Goal: Information Seeking & Learning: Learn about a topic

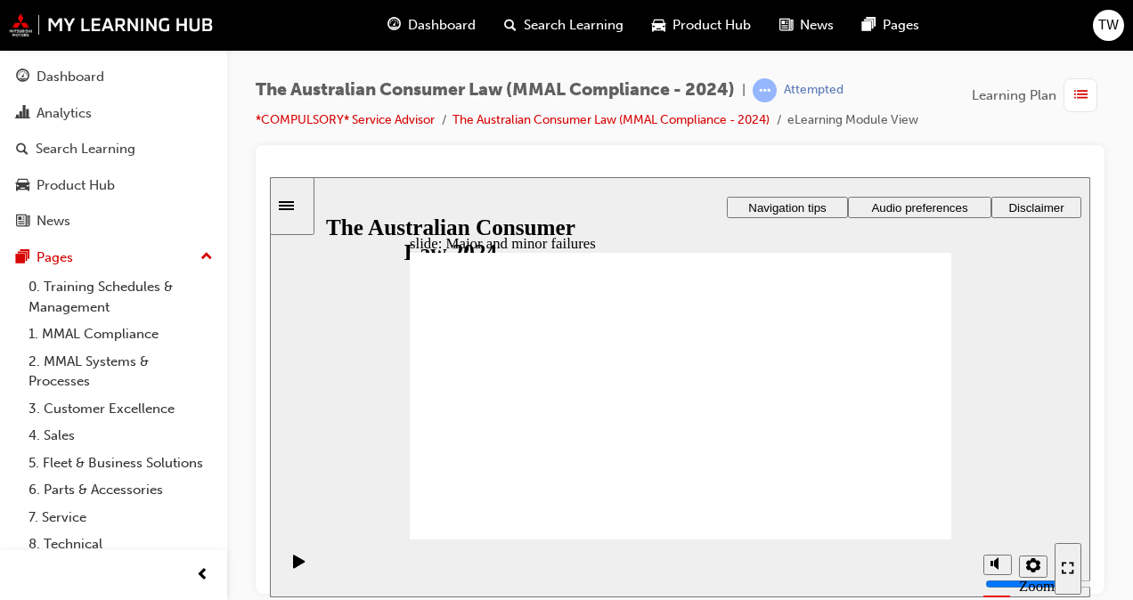
drag, startPoint x: 672, startPoint y: 332, endPoint x: 815, endPoint y: 440, distance: 179.4
drag, startPoint x: 674, startPoint y: 334, endPoint x: 525, endPoint y: 442, distance: 184.5
drag, startPoint x: 693, startPoint y: 327, endPoint x: 855, endPoint y: 429, distance: 191.8
drag, startPoint x: 682, startPoint y: 330, endPoint x: 543, endPoint y: 435, distance: 174.3
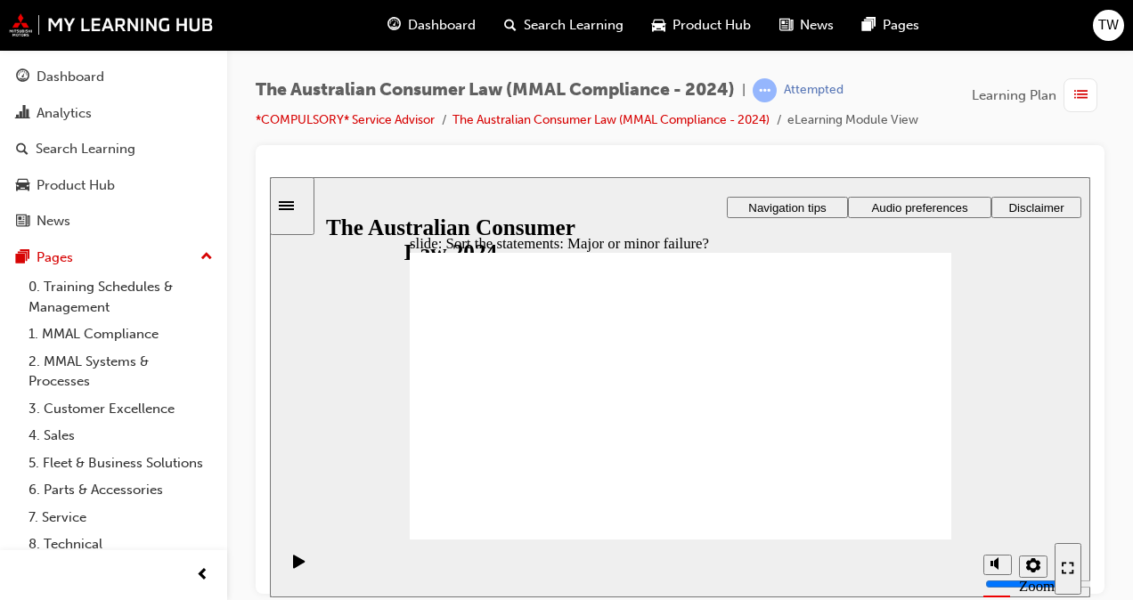
drag, startPoint x: 675, startPoint y: 331, endPoint x: 544, endPoint y: 442, distance: 171.9
drag, startPoint x: 656, startPoint y: 336, endPoint x: 817, endPoint y: 441, distance: 192.5
drag, startPoint x: 817, startPoint y: 441, endPoint x: 526, endPoint y: 445, distance: 291.3
drag, startPoint x: 666, startPoint y: 331, endPoint x: 531, endPoint y: 432, distance: 169.3
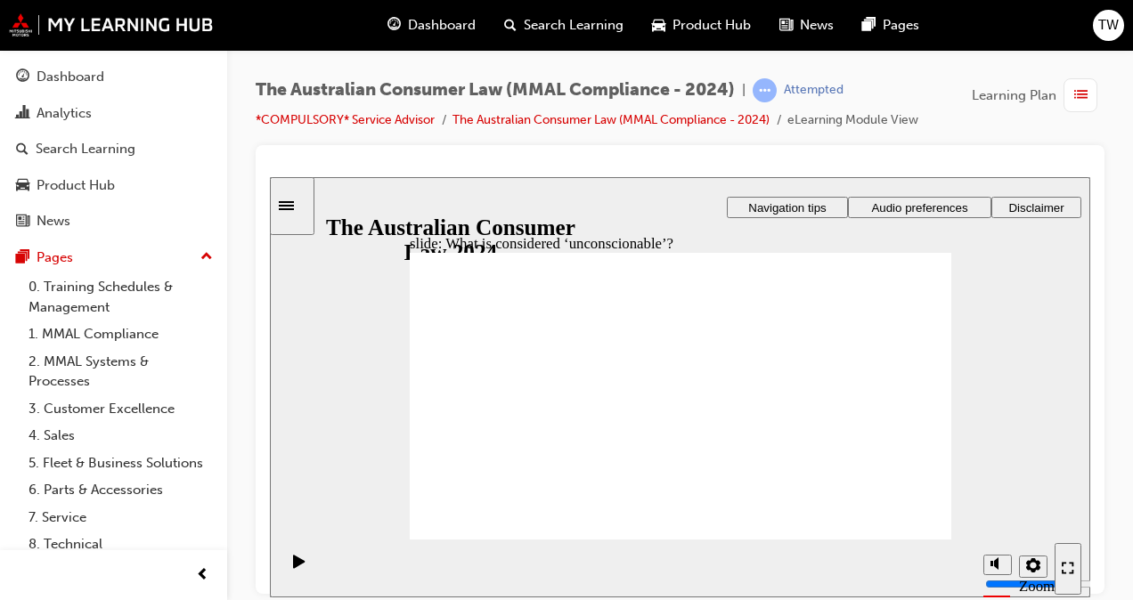
drag, startPoint x: 674, startPoint y: 340, endPoint x: 516, endPoint y: 428, distance: 180.2
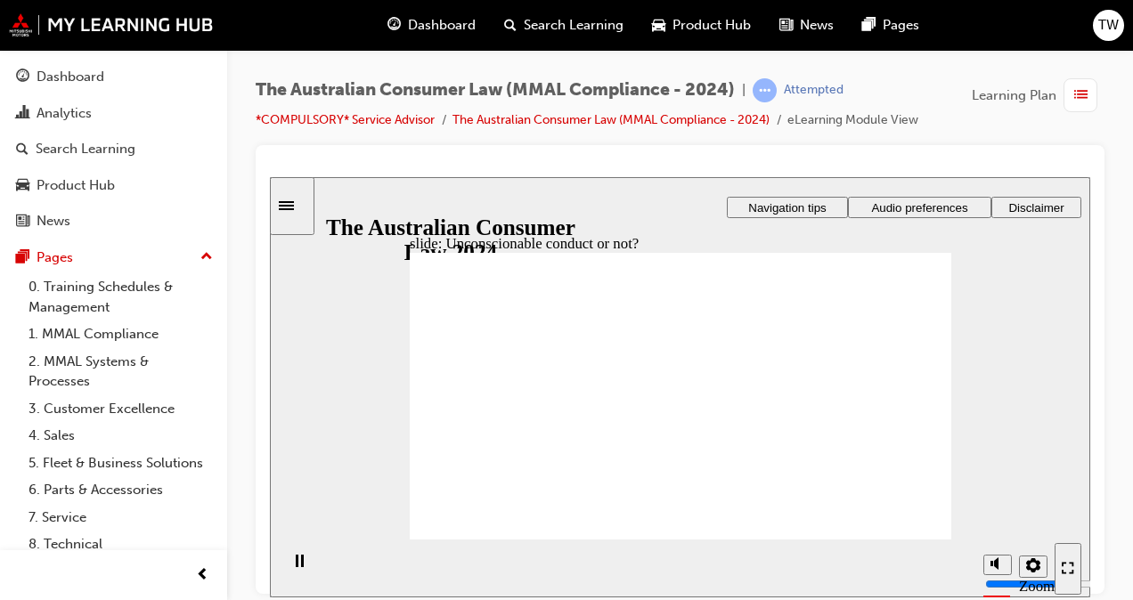
drag, startPoint x: 682, startPoint y: 331, endPoint x: 547, endPoint y: 410, distance: 156.5
drag, startPoint x: 669, startPoint y: 329, endPoint x: 820, endPoint y: 415, distance: 173.6
drag, startPoint x: 659, startPoint y: 332, endPoint x: 531, endPoint y: 417, distance: 153.7
drag, startPoint x: 675, startPoint y: 341, endPoint x: 540, endPoint y: 420, distance: 156.5
drag, startPoint x: 675, startPoint y: 336, endPoint x: 547, endPoint y: 419, distance: 152.7
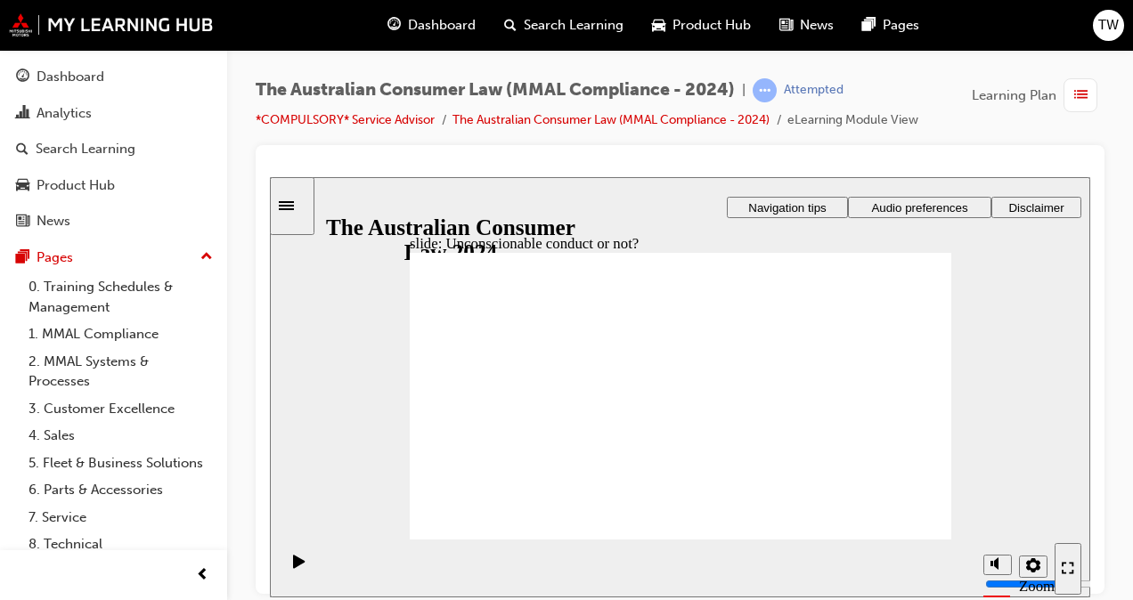
drag, startPoint x: 685, startPoint y: 342, endPoint x: 829, endPoint y: 434, distance: 170.3
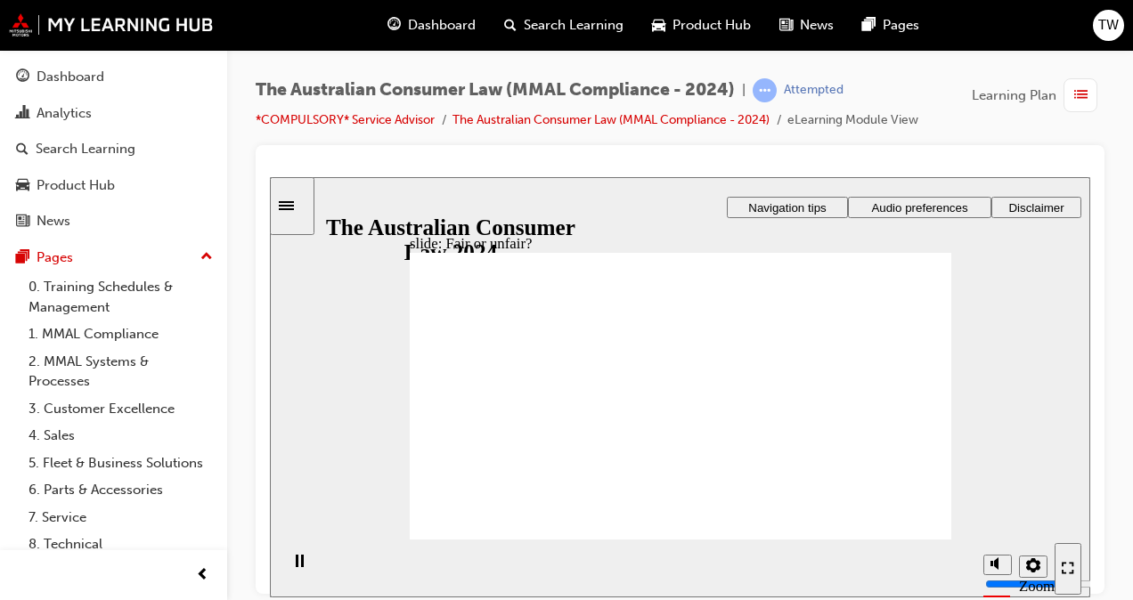
drag, startPoint x: 658, startPoint y: 328, endPoint x: 822, endPoint y: 423, distance: 189.6
drag, startPoint x: 677, startPoint y: 333, endPoint x: 511, endPoint y: 425, distance: 189.4
drag, startPoint x: 681, startPoint y: 340, endPoint x: 846, endPoint y: 431, distance: 189.0
drag, startPoint x: 654, startPoint y: 331, endPoint x: 510, endPoint y: 422, distance: 171.0
drag, startPoint x: 527, startPoint y: 416, endPoint x: 893, endPoint y: 432, distance: 365.6
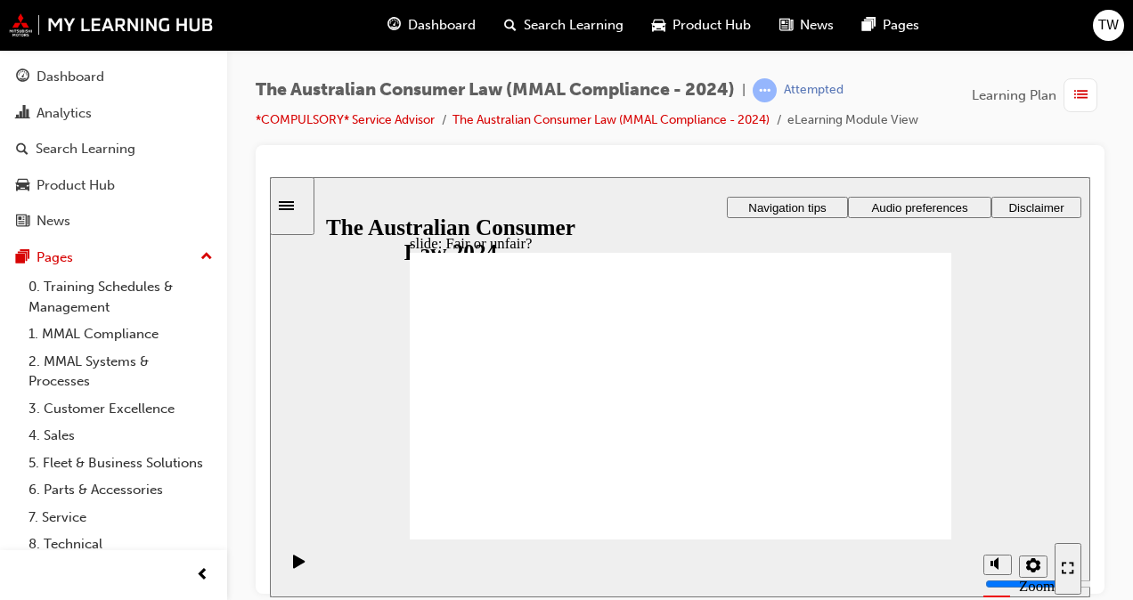
drag, startPoint x: 661, startPoint y: 341, endPoint x: 832, endPoint y: 428, distance: 191.6
drag, startPoint x: 654, startPoint y: 337, endPoint x: 821, endPoint y: 426, distance: 189.7
drag, startPoint x: 808, startPoint y: 425, endPoint x: 474, endPoint y: 423, distance: 334.1
drag, startPoint x: 672, startPoint y: 343, endPoint x: 830, endPoint y: 427, distance: 179.3
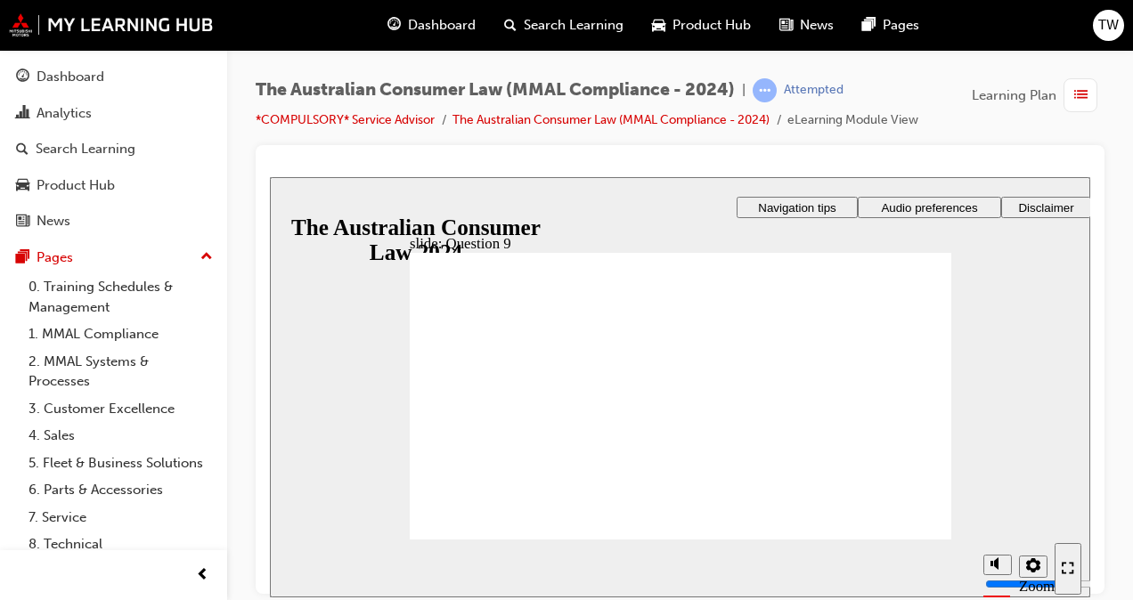
checkbox input "true"
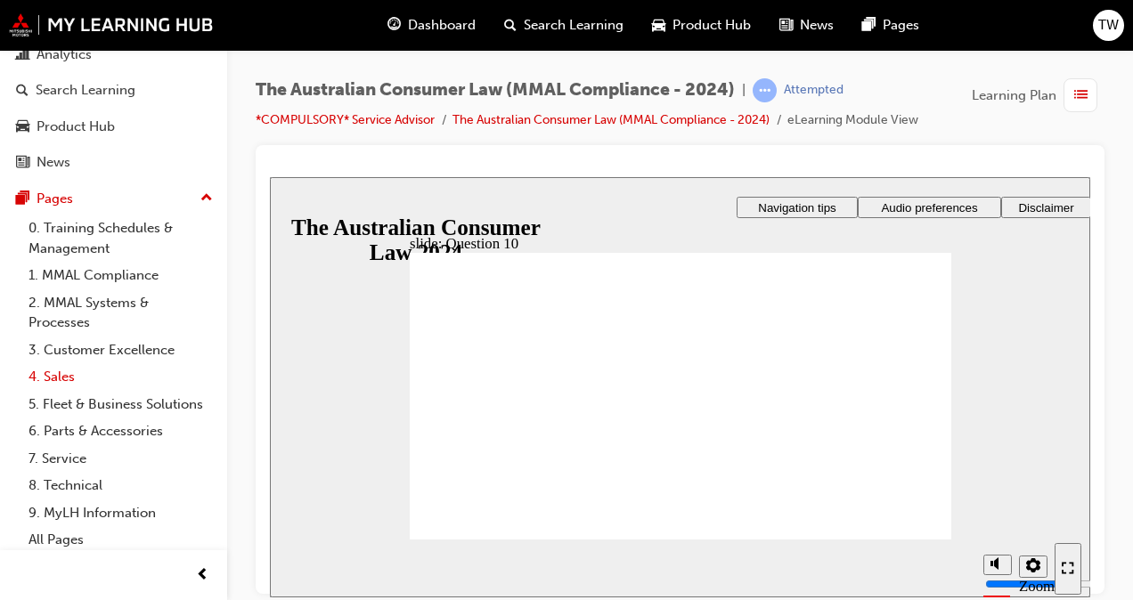
scroll to position [83, 0]
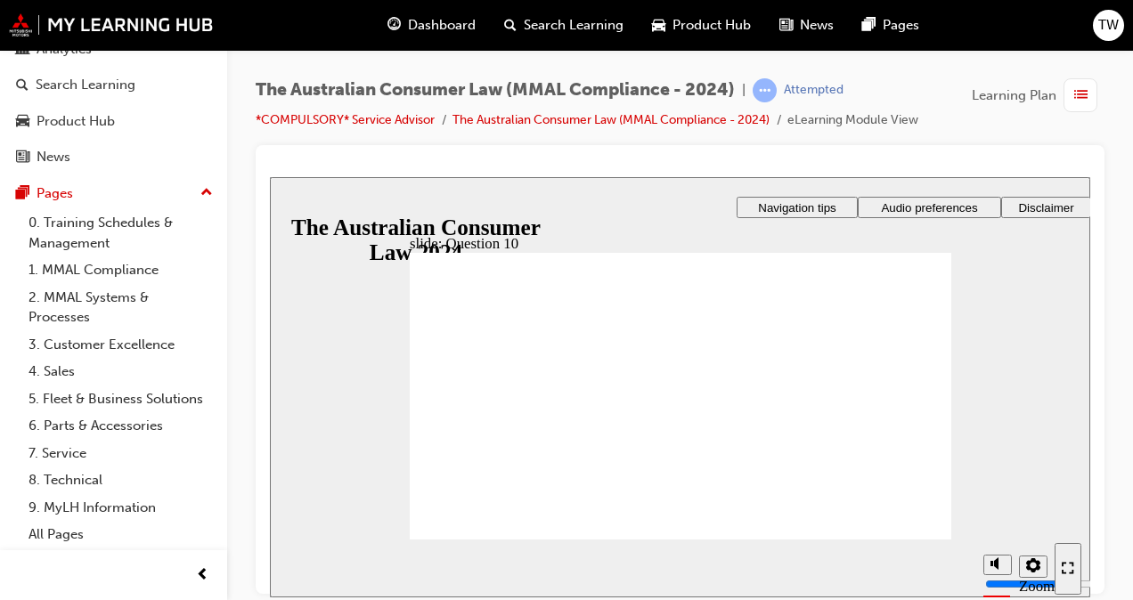
checkbox input "true"
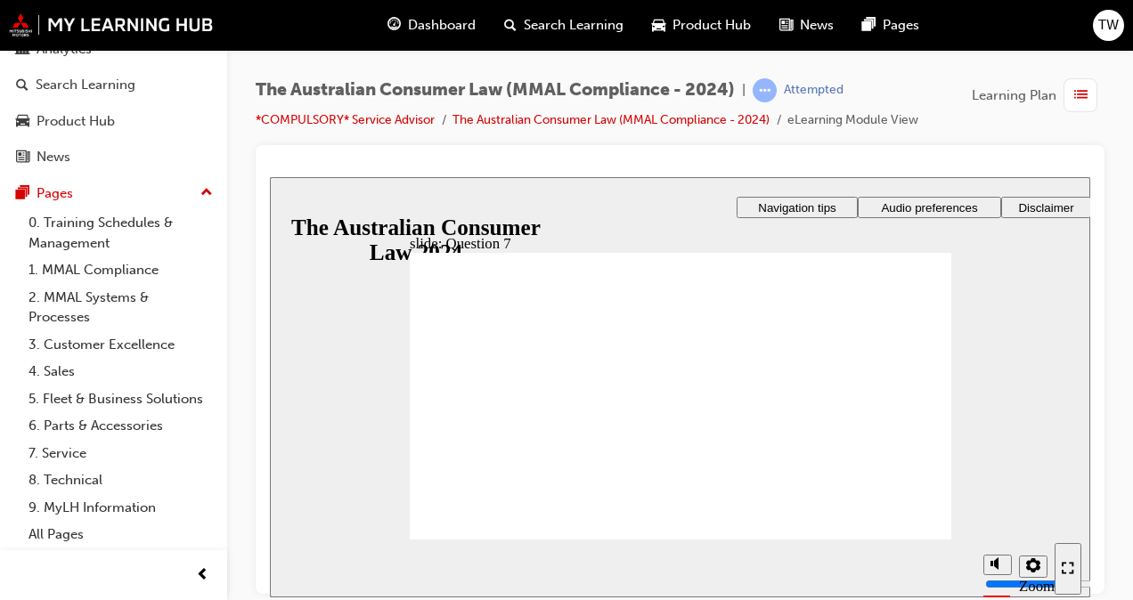
checkbox input "true"
click at [200, 581] on span "prev-icon" at bounding box center [202, 576] width 13 height 22
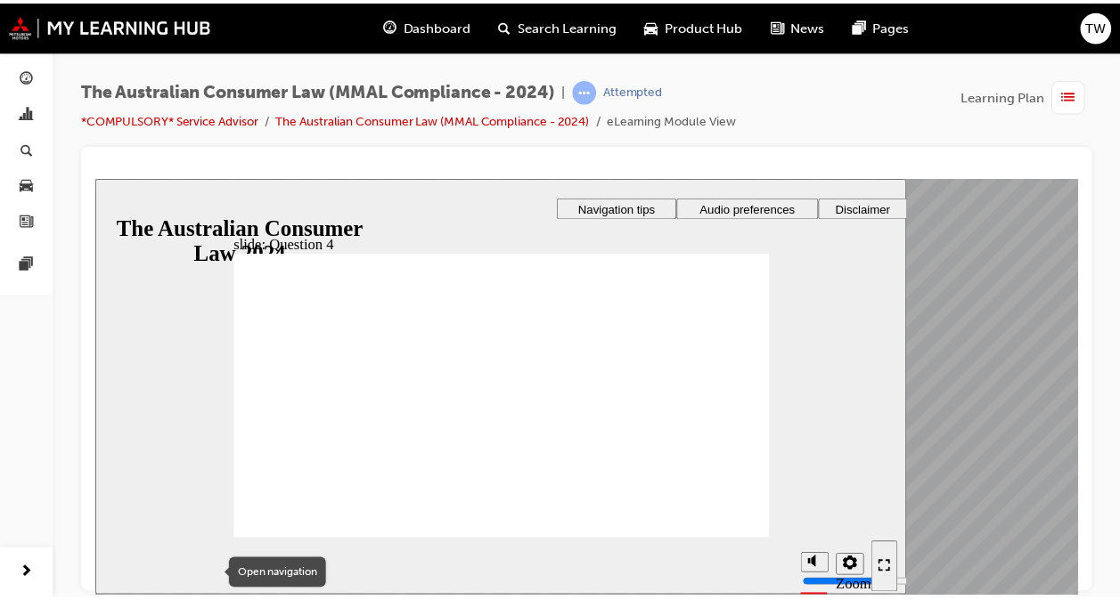
scroll to position [0, 0]
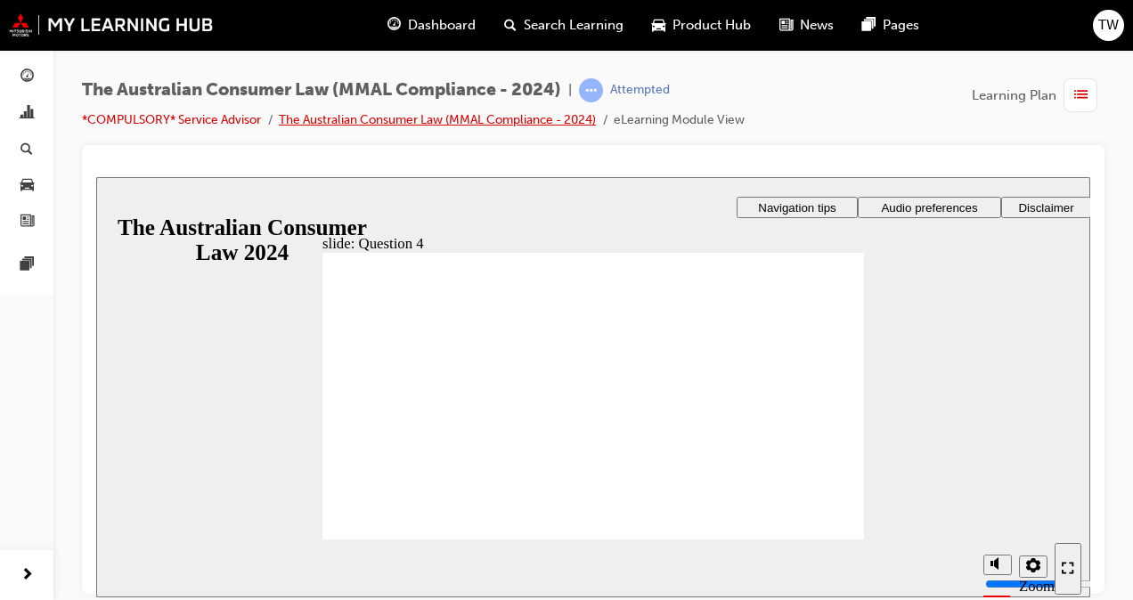
click at [331, 122] on link "The Australian Consumer Law (MMAL Compliance - 2024)" at bounding box center [437, 119] width 317 height 15
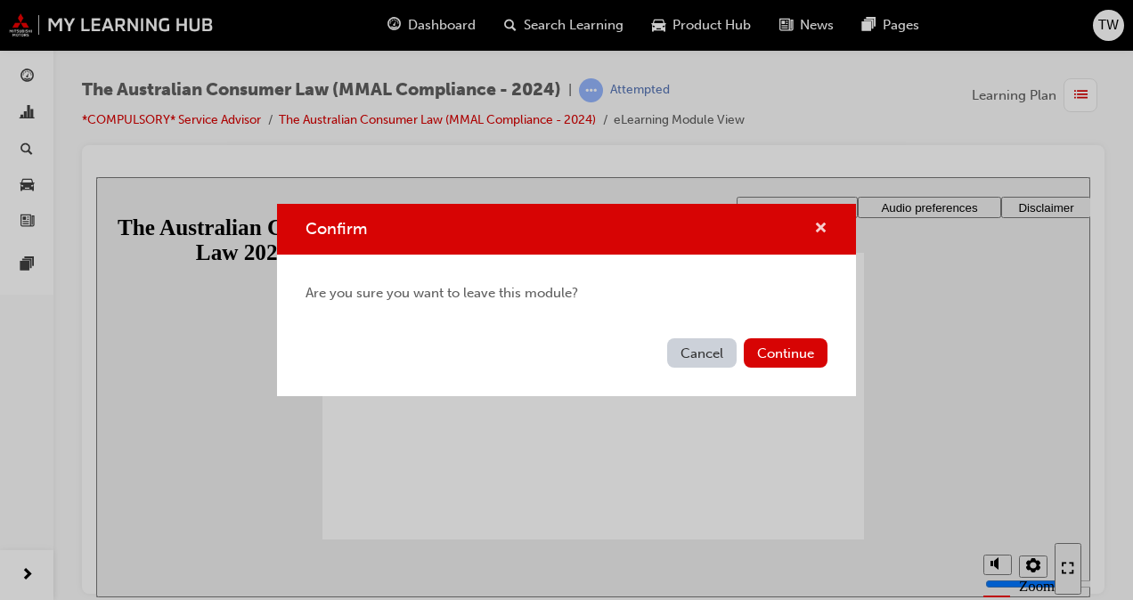
drag, startPoint x: 821, startPoint y: 235, endPoint x: 633, endPoint y: 16, distance: 288.2
click at [821, 235] on span "cross-icon" at bounding box center [820, 230] width 13 height 16
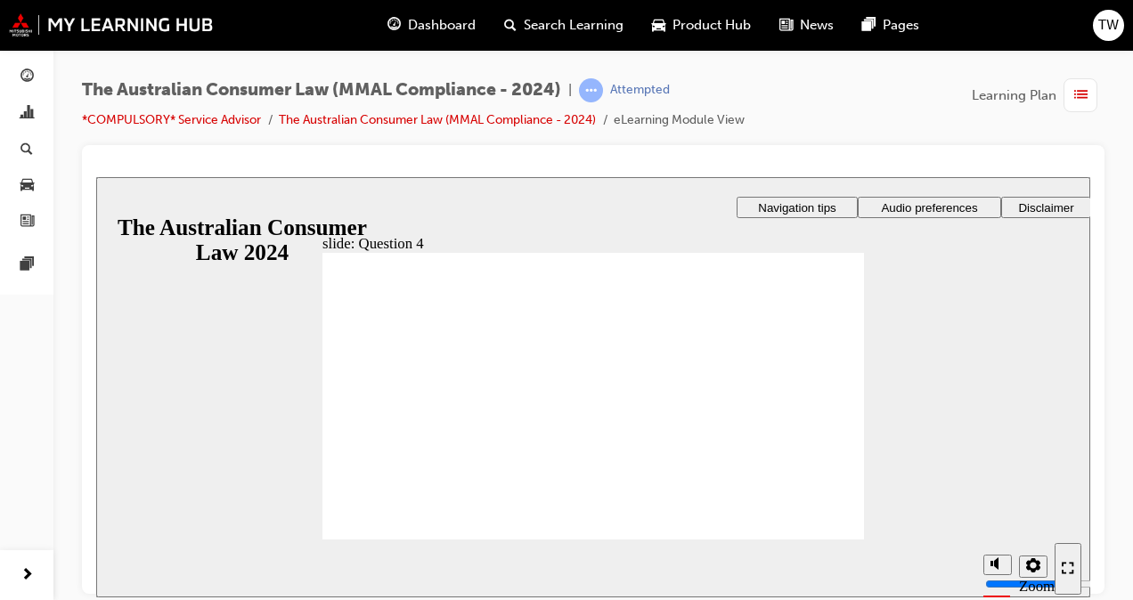
click at [577, 128] on li "The Australian Consumer Law (MMAL Compliance - 2024)" at bounding box center [446, 120] width 335 height 20
click at [574, 121] on link "The Australian Consumer Law (MMAL Compliance - 2024)" at bounding box center [437, 119] width 317 height 15
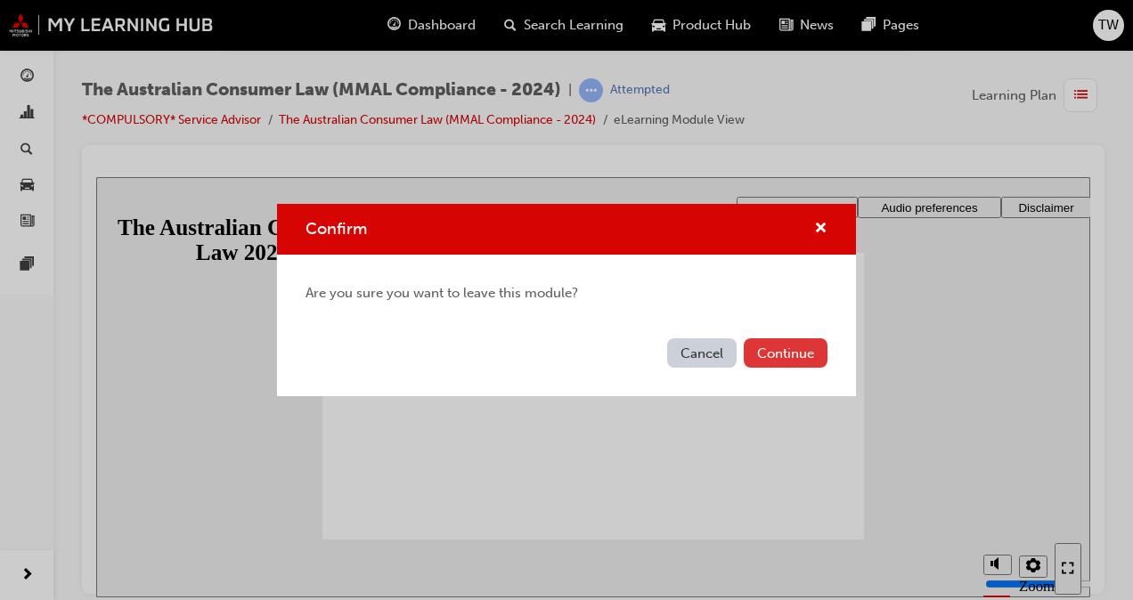
click at [764, 355] on button "Continue" at bounding box center [786, 353] width 84 height 29
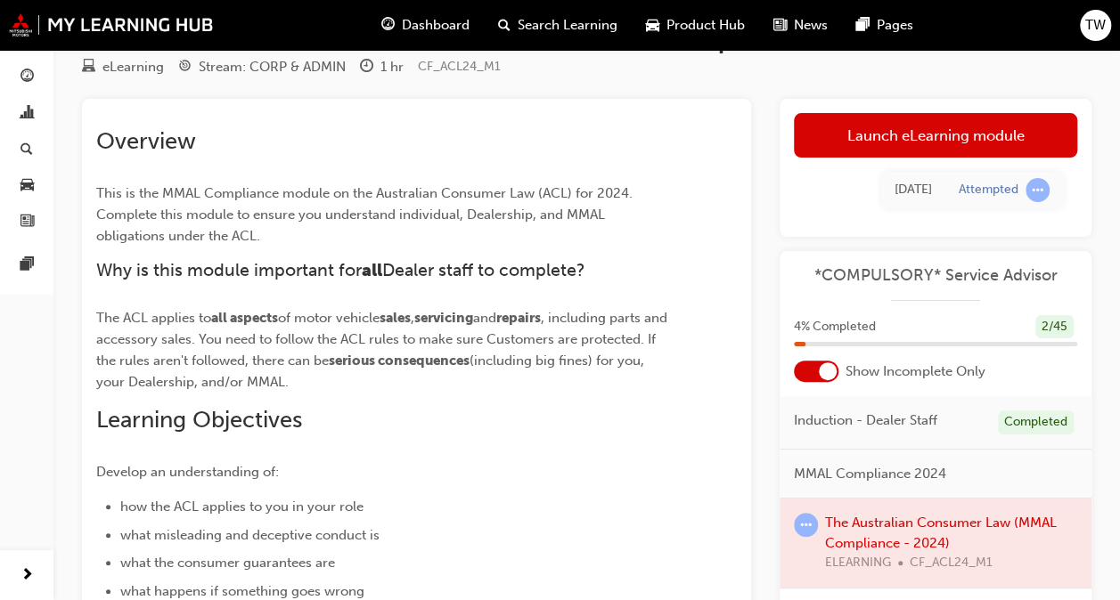
scroll to position [45, 0]
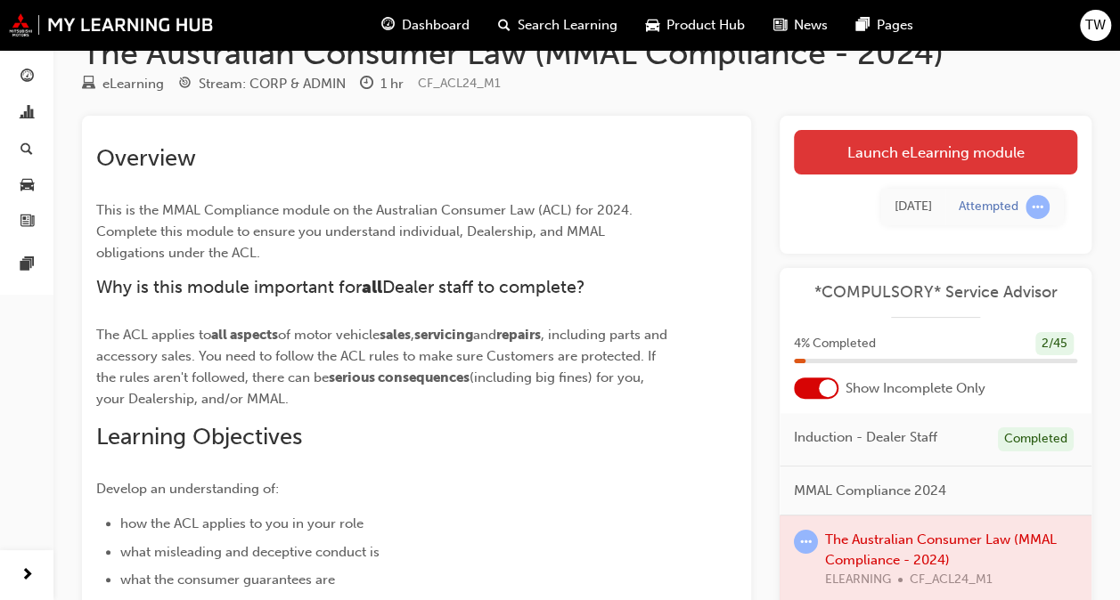
click at [879, 164] on link "Launch eLearning module" at bounding box center [935, 152] width 283 height 45
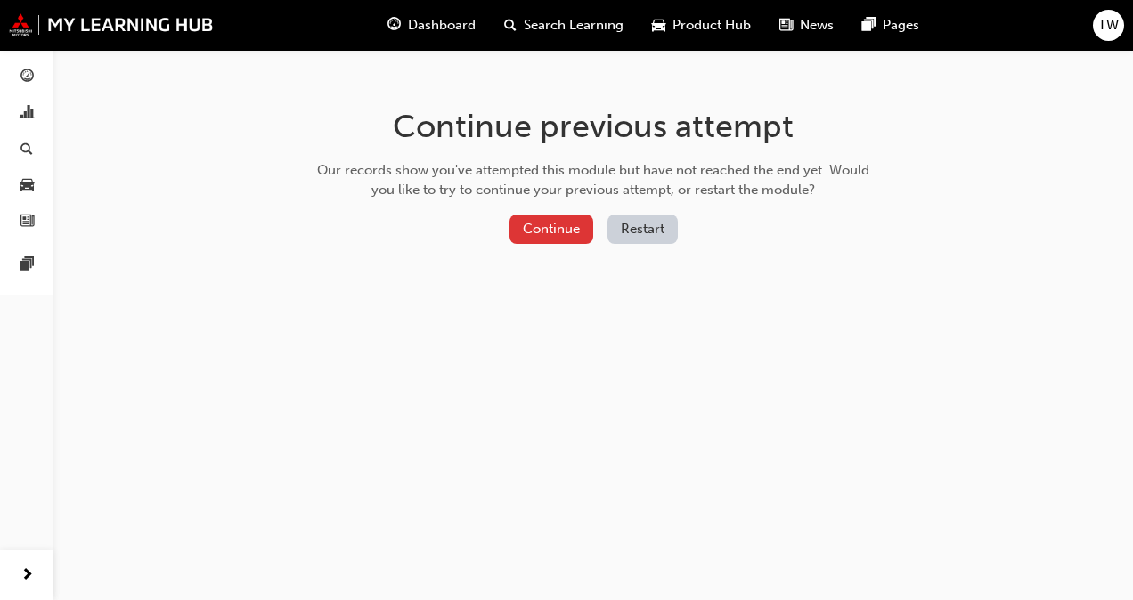
click at [581, 237] on button "Continue" at bounding box center [552, 229] width 84 height 29
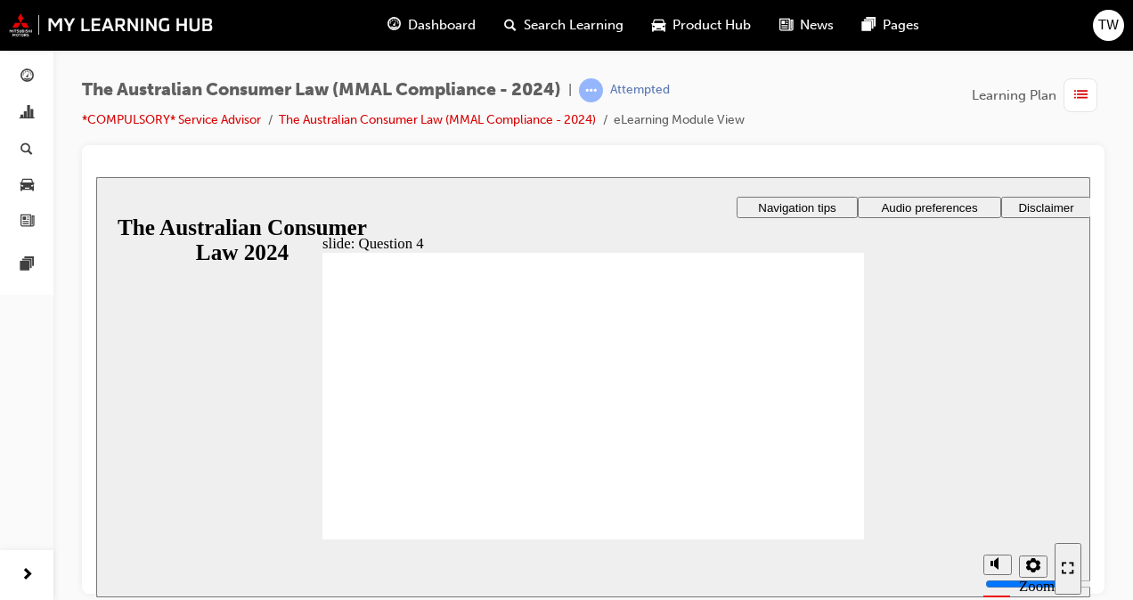
checkbox input "true"
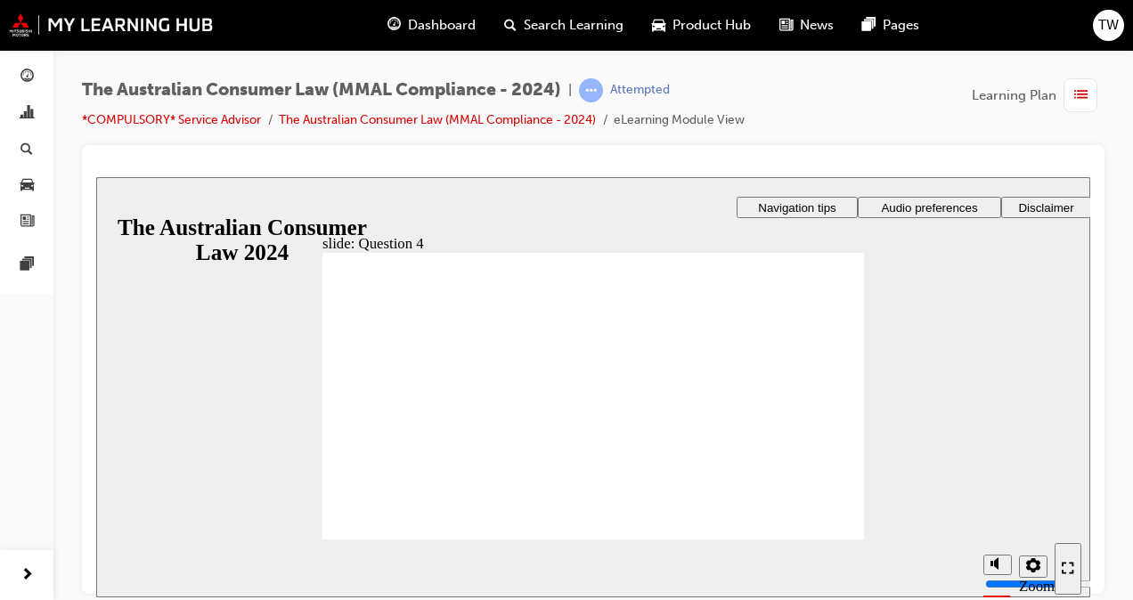
checkbox input "true"
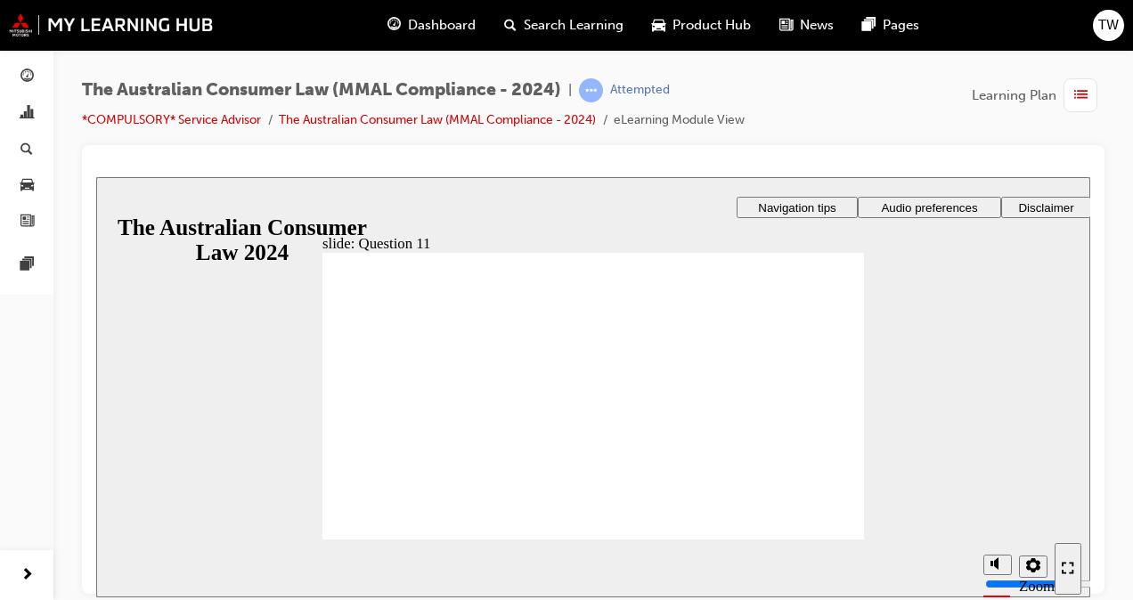
radio input "true"
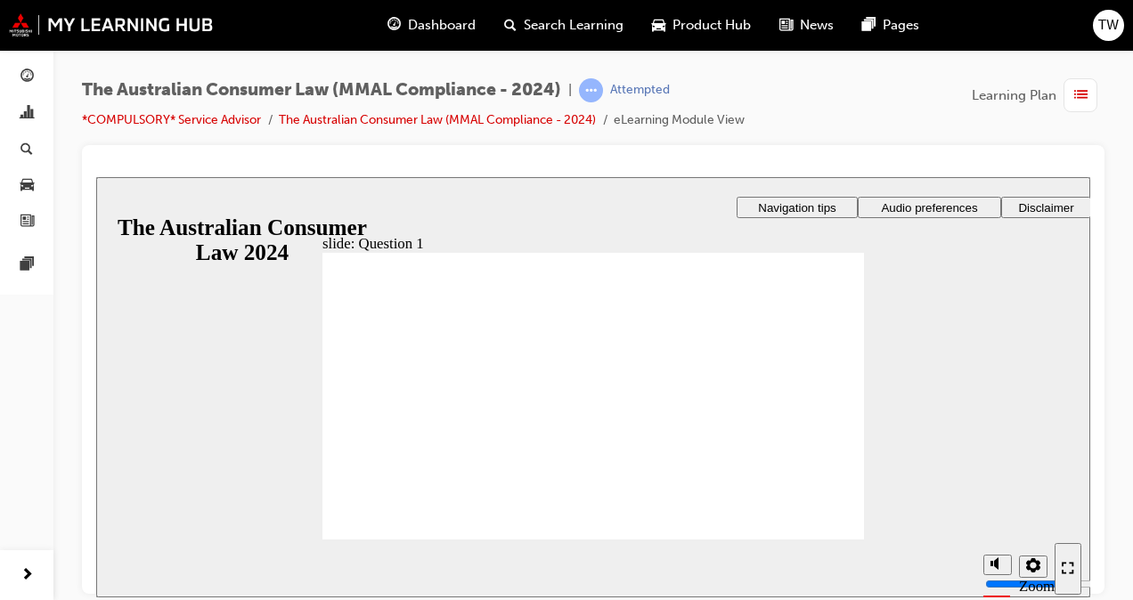
radio input "true"
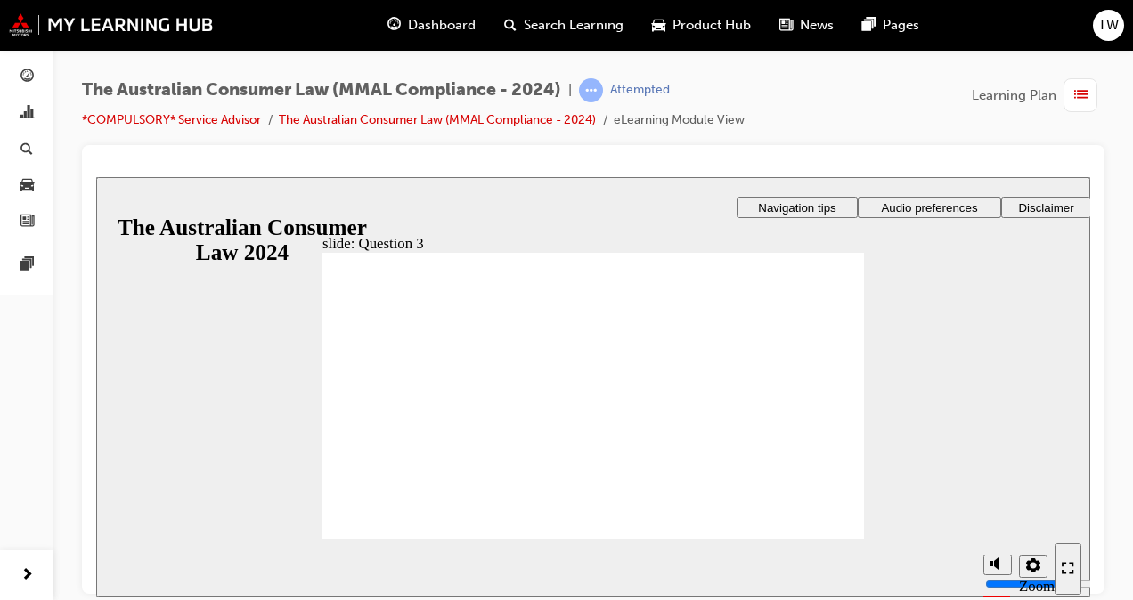
radio input "true"
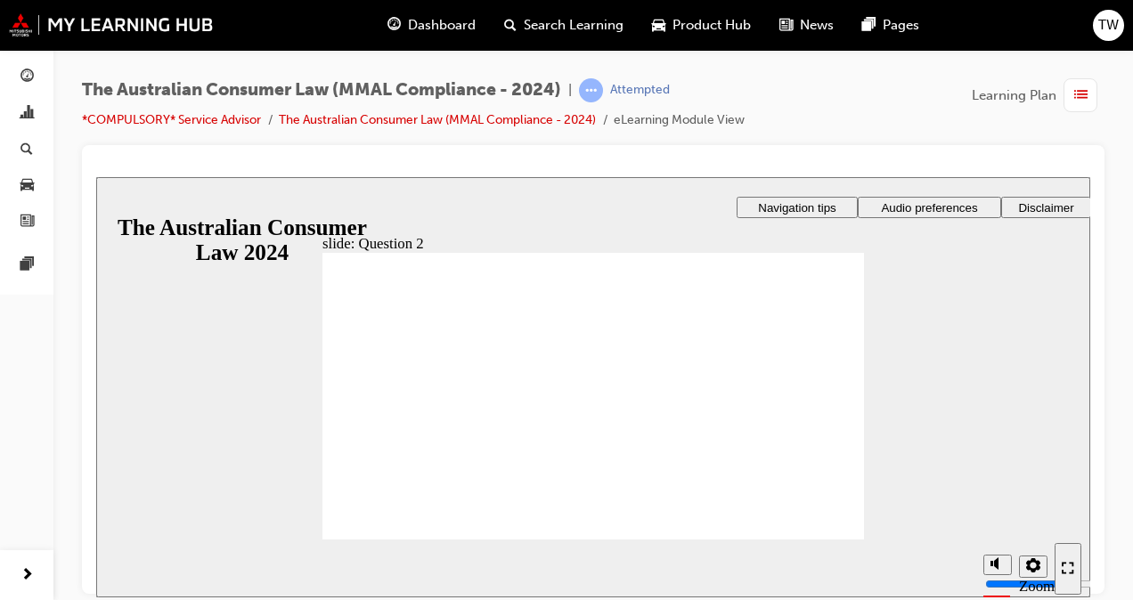
radio input "true"
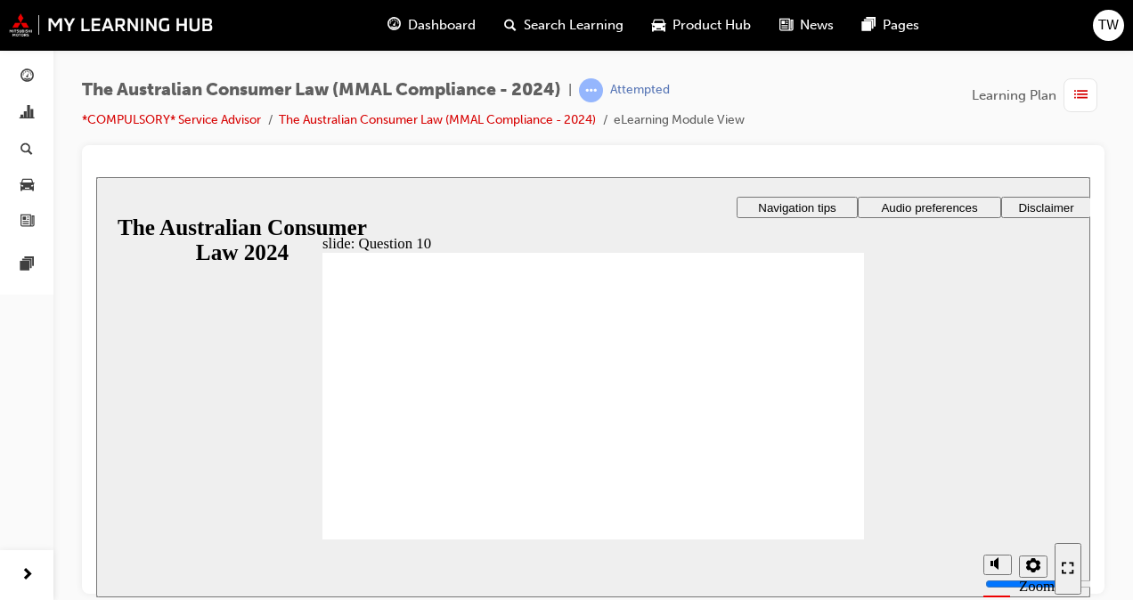
checkbox input "true"
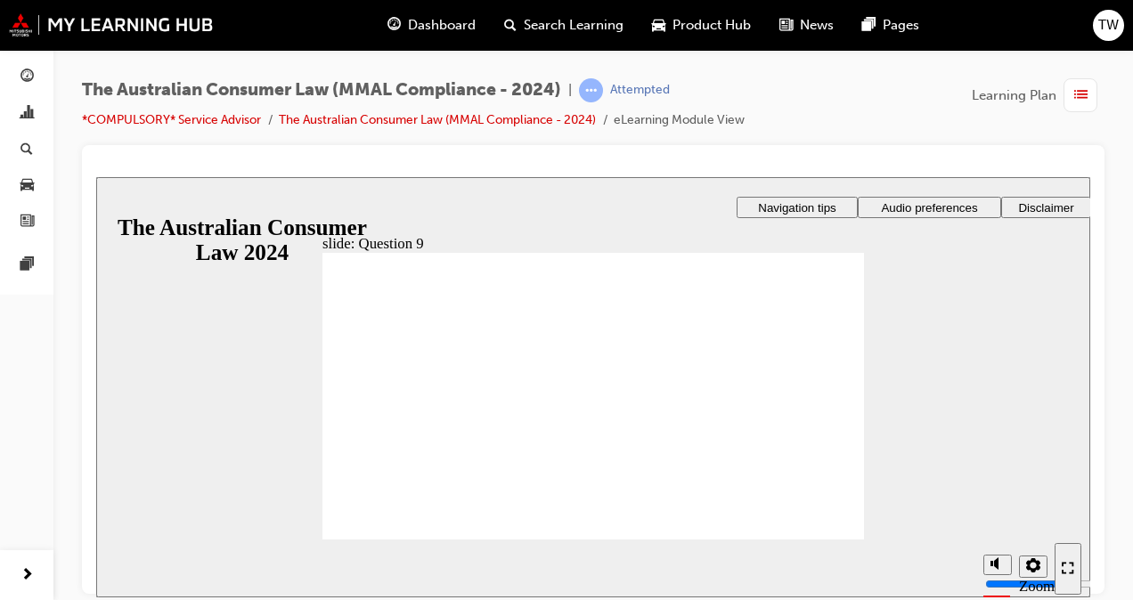
checkbox input "true"
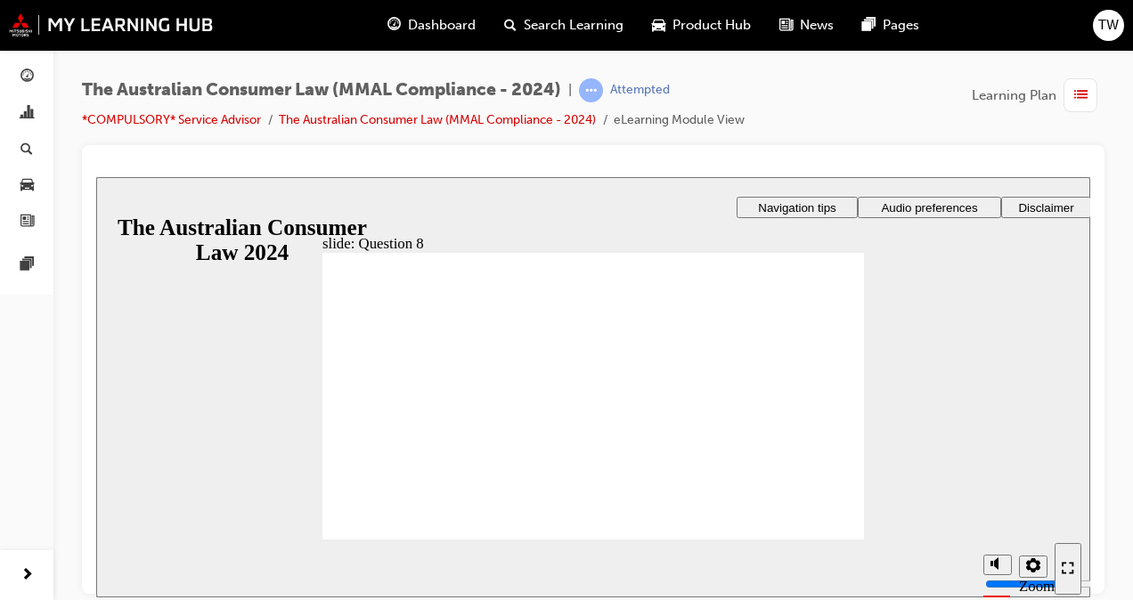
radio input "true"
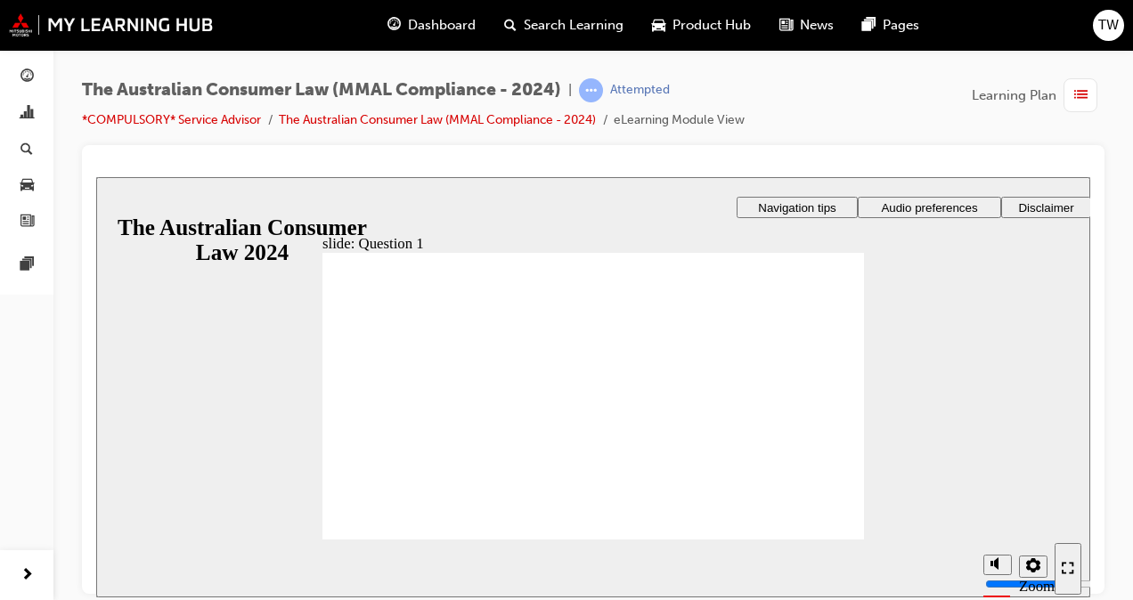
checkbox input "true"
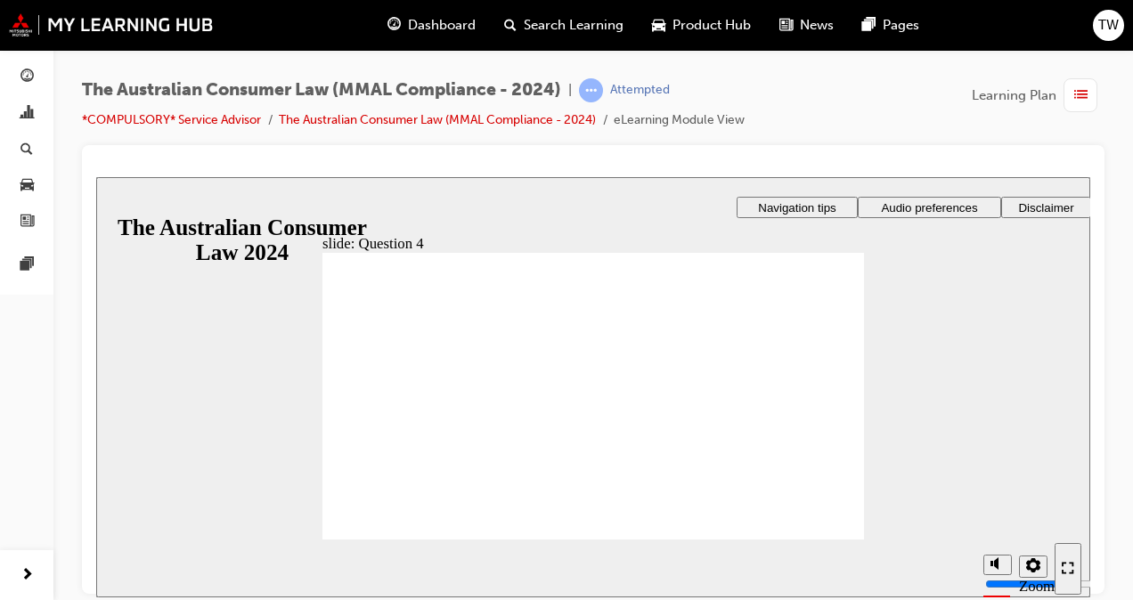
click at [20, 576] on span "next-icon" at bounding box center [26, 576] width 13 height 22
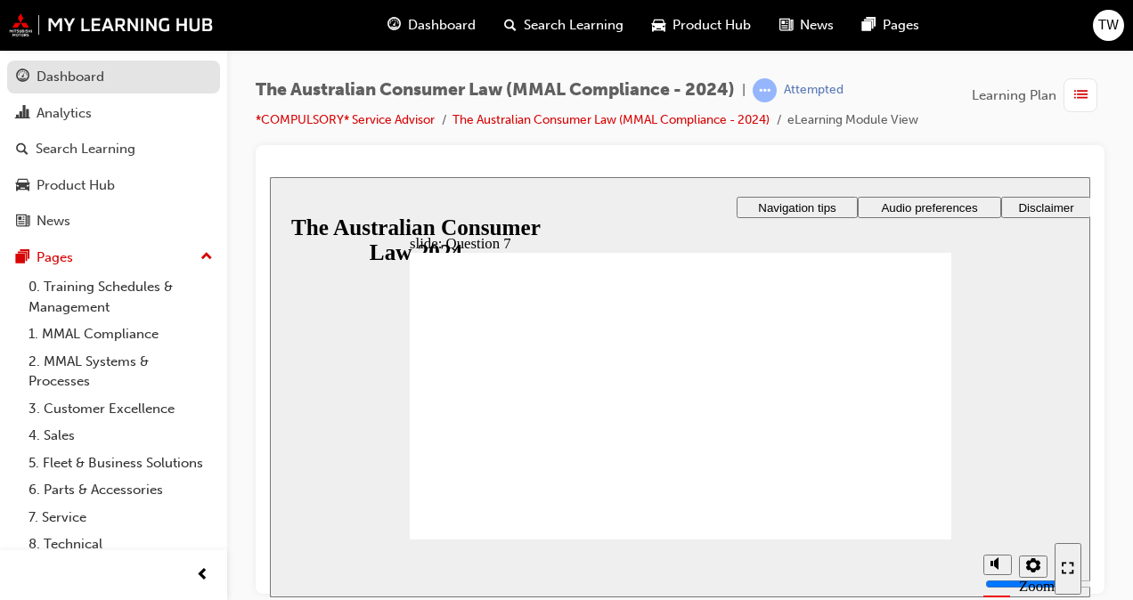
click at [61, 78] on div "Dashboard" at bounding box center [71, 77] width 68 height 20
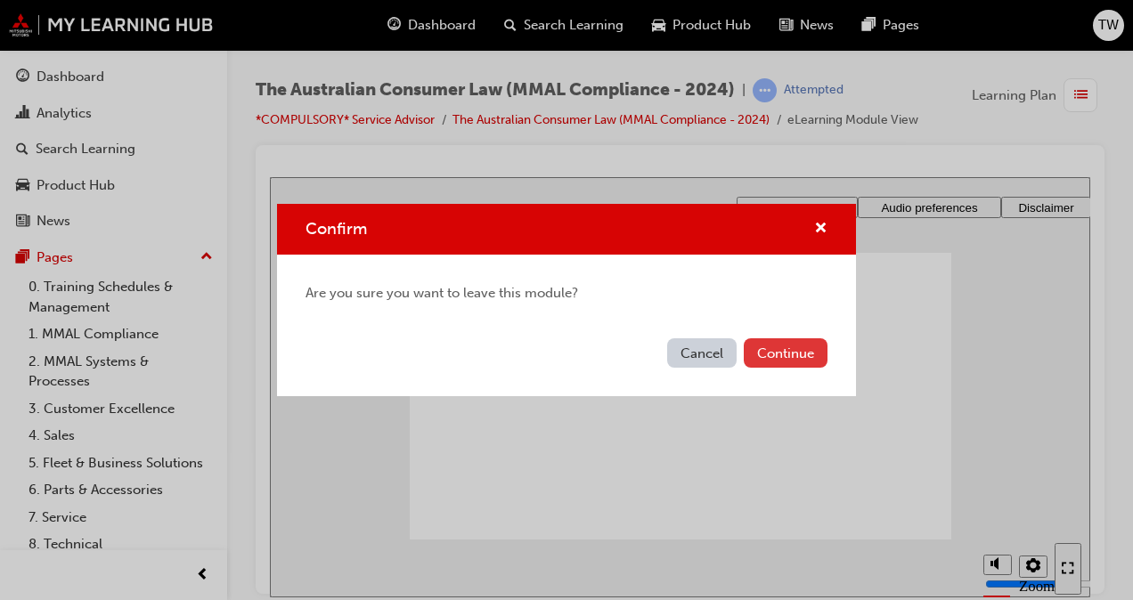
click at [772, 355] on button "Continue" at bounding box center [786, 353] width 84 height 29
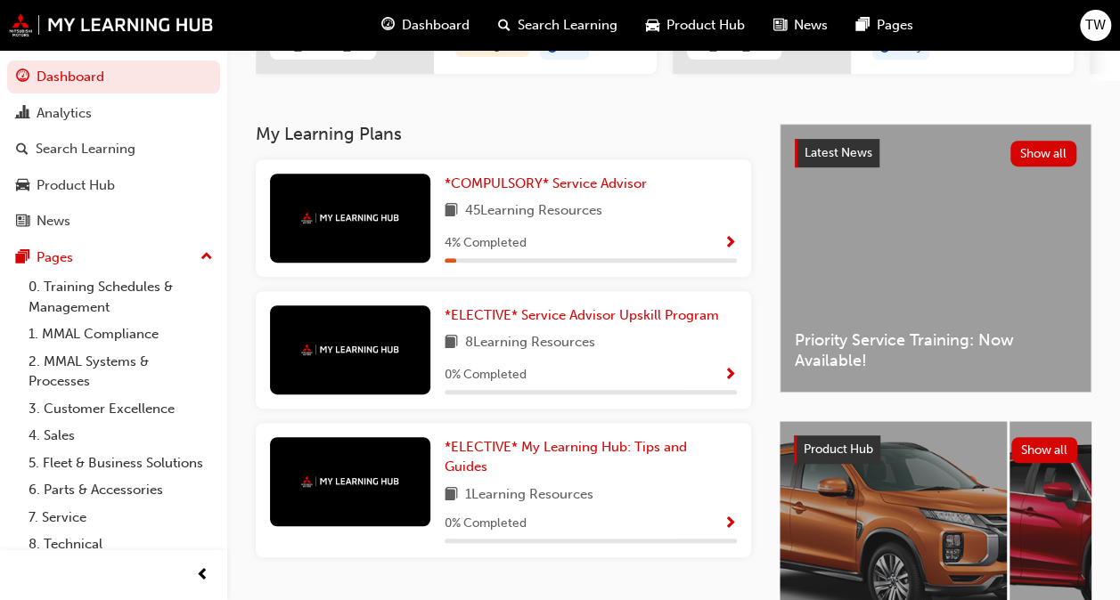
scroll to position [329, 0]
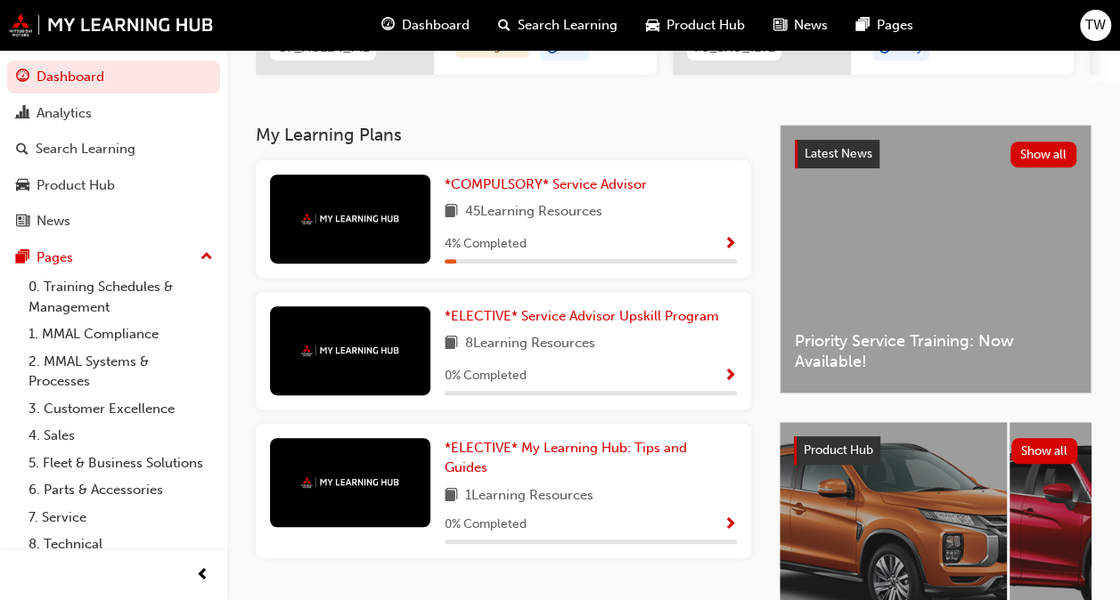
click at [728, 251] on span "Show Progress" at bounding box center [729, 245] width 13 height 16
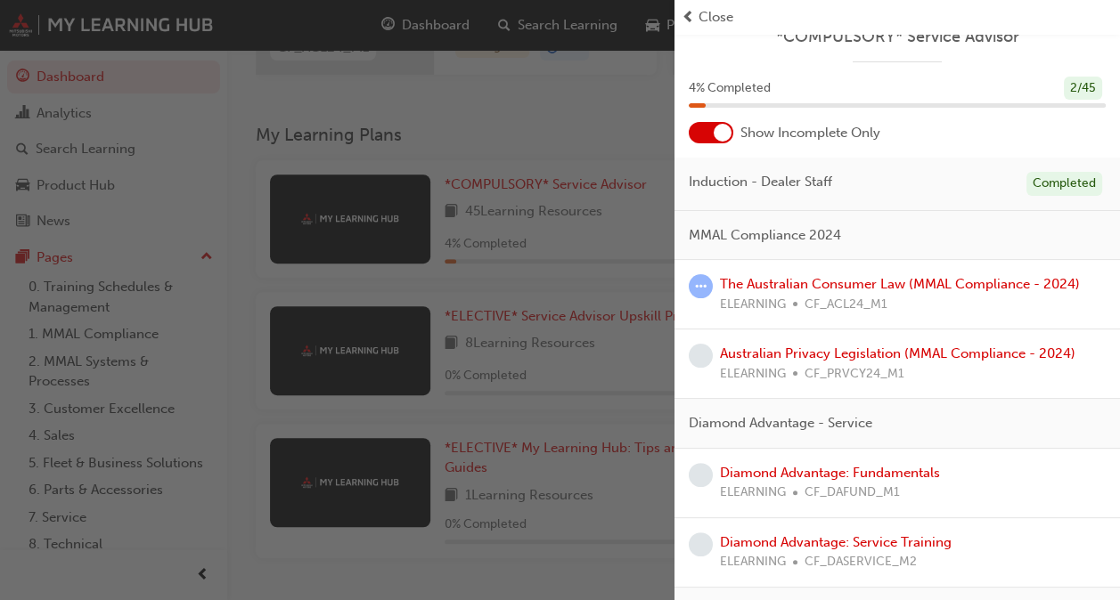
scroll to position [0, 0]
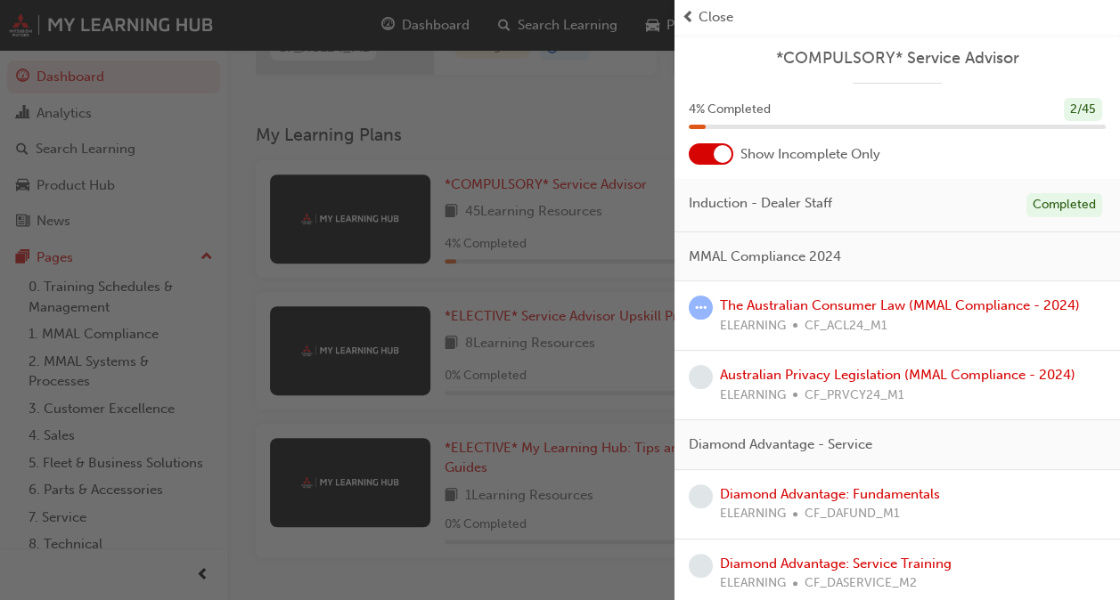
click at [702, 305] on span "learningRecordVerb_ATTEMPT-icon" at bounding box center [701, 308] width 24 height 24
click at [753, 305] on link "The Australian Consumer Law (MMAL Compliance - 2024)" at bounding box center [900, 306] width 360 height 16
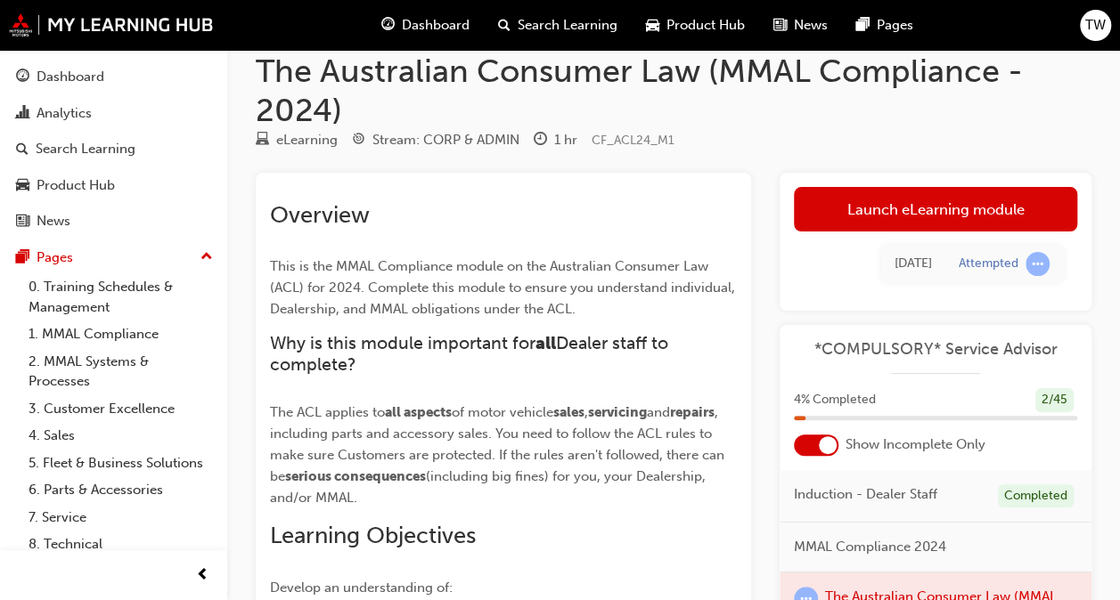
scroll to position [3, 0]
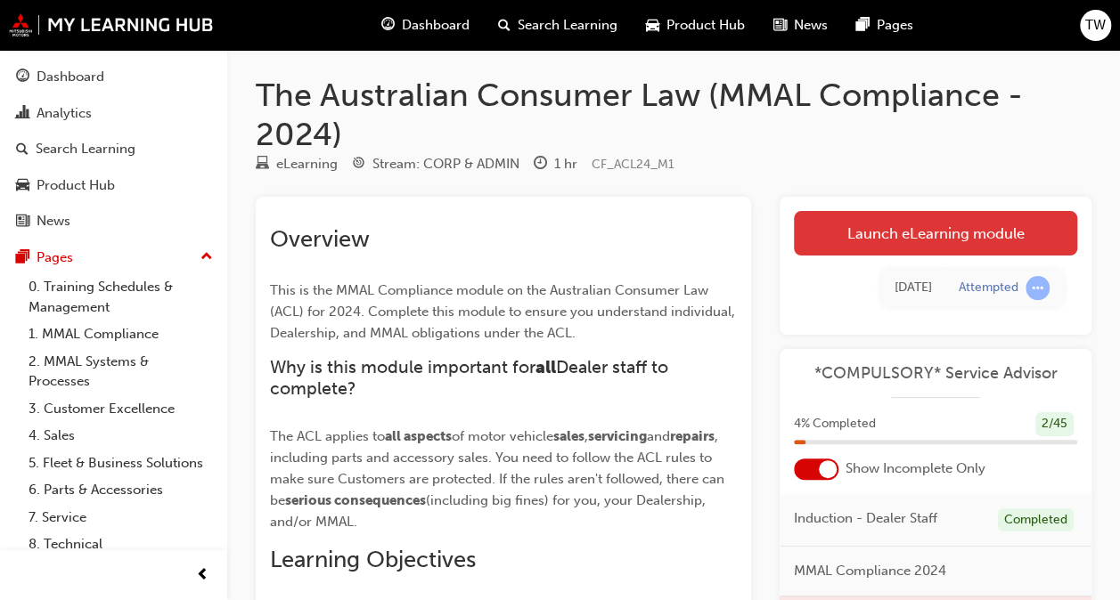
click at [880, 235] on link "Launch eLearning module" at bounding box center [935, 233] width 283 height 45
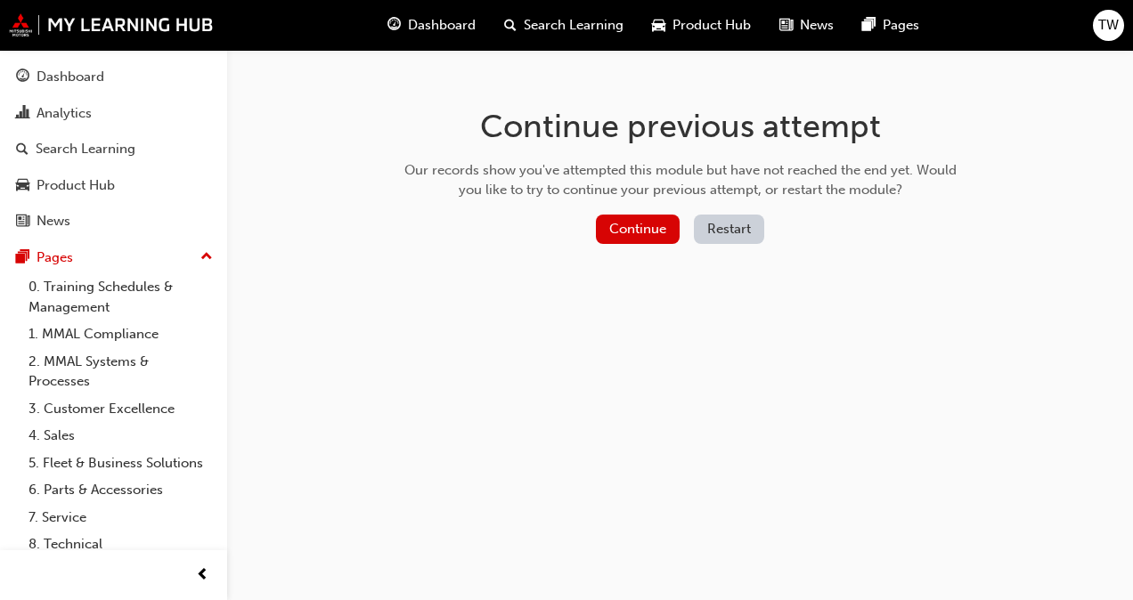
click at [718, 225] on button "Restart" at bounding box center [729, 229] width 70 height 29
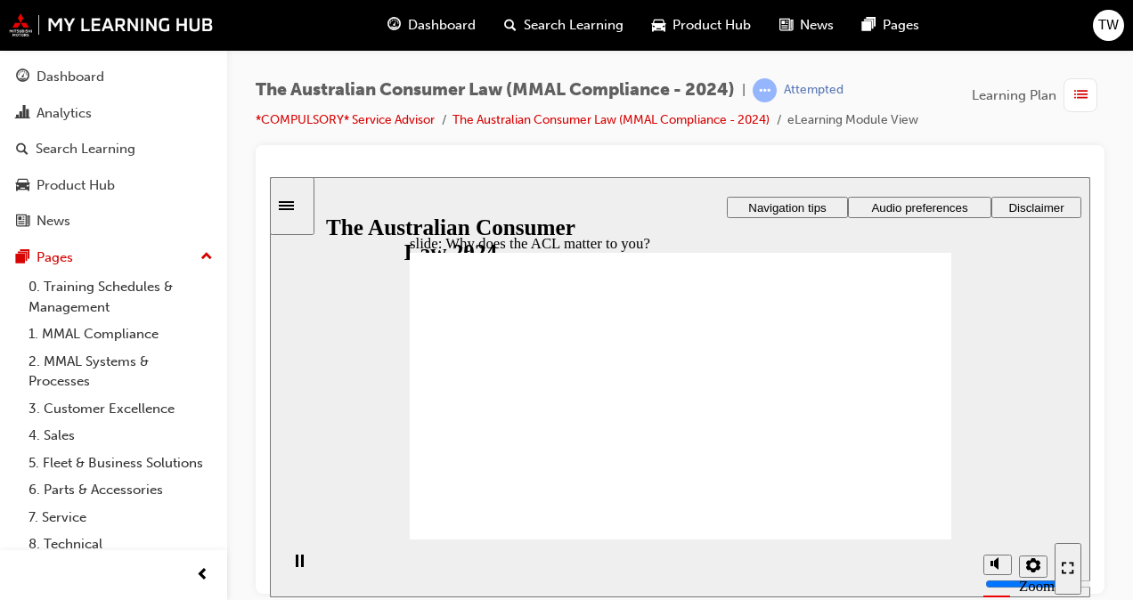
radio input "true"
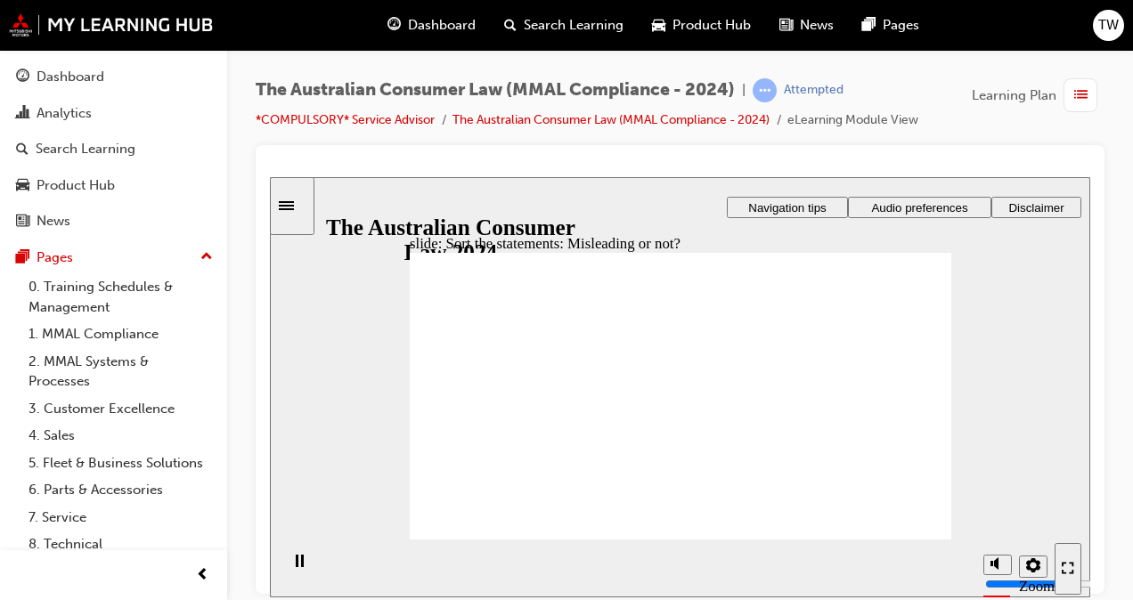
drag, startPoint x: 678, startPoint y: 346, endPoint x: 568, endPoint y: 438, distance: 143.5
drag, startPoint x: 668, startPoint y: 353, endPoint x: 750, endPoint y: 451, distance: 127.8
drag, startPoint x: 674, startPoint y: 351, endPoint x: 568, endPoint y: 445, distance: 141.3
drag, startPoint x: 684, startPoint y: 347, endPoint x: 805, endPoint y: 464, distance: 168.2
drag, startPoint x: 692, startPoint y: 351, endPoint x: 598, endPoint y: 442, distance: 131.1
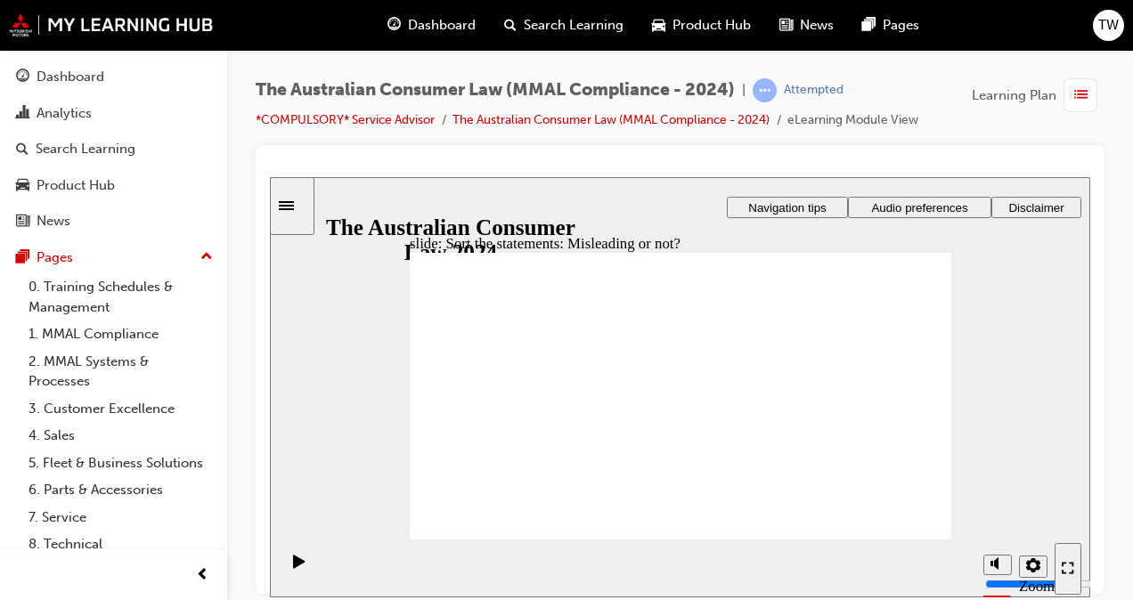
drag, startPoint x: 682, startPoint y: 341, endPoint x: 578, endPoint y: 437, distance: 141.3
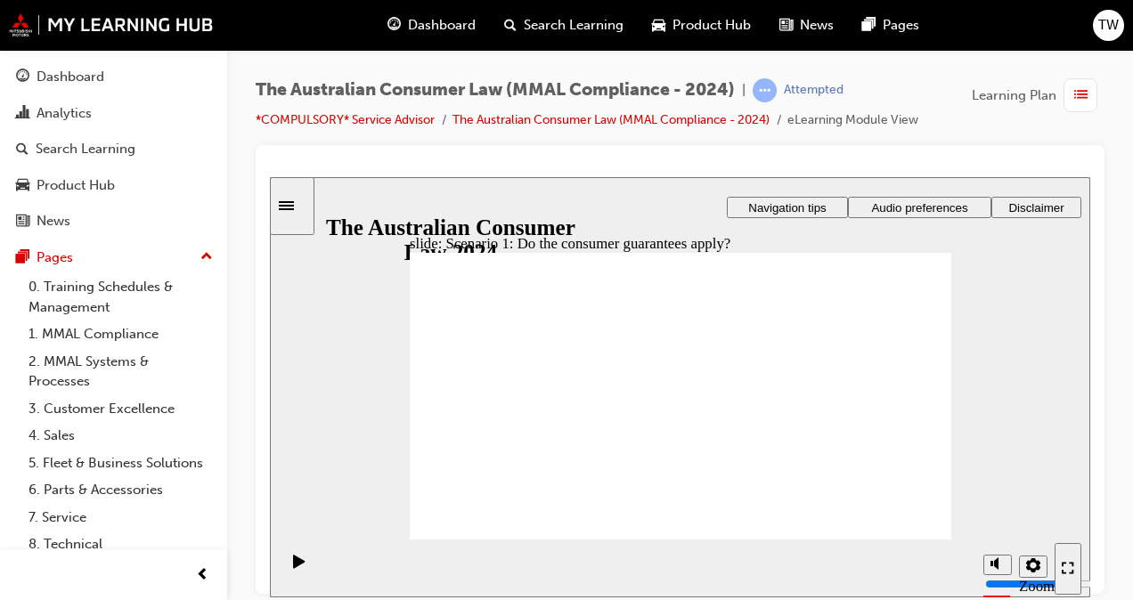
drag, startPoint x: 893, startPoint y: 291, endPoint x: 819, endPoint y: 418, distance: 146.5
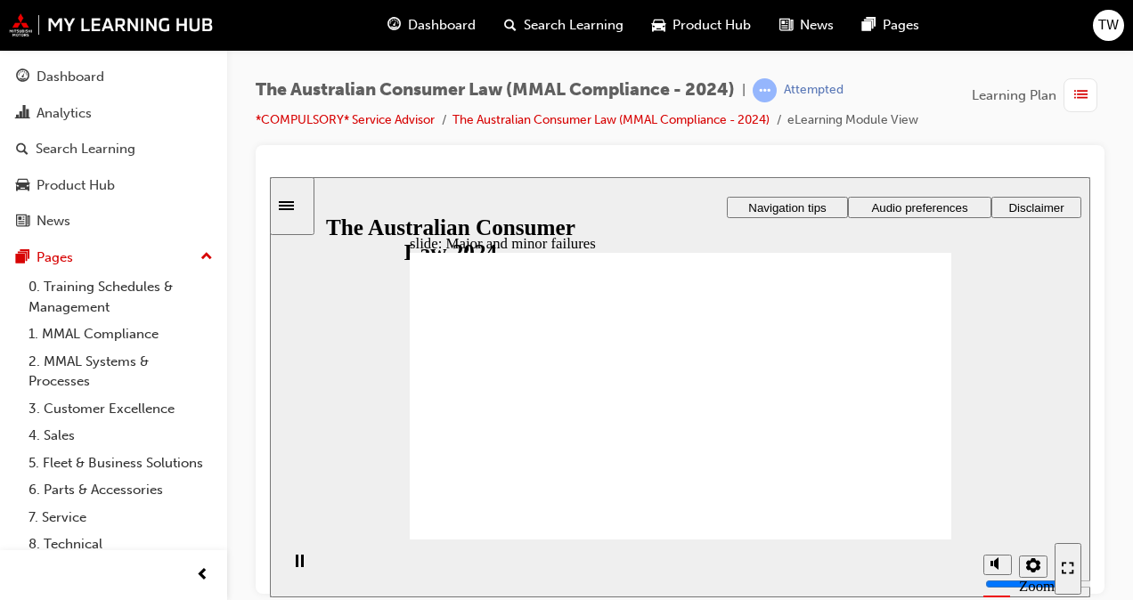
drag, startPoint x: 653, startPoint y: 330, endPoint x: 820, endPoint y: 437, distance: 197.9
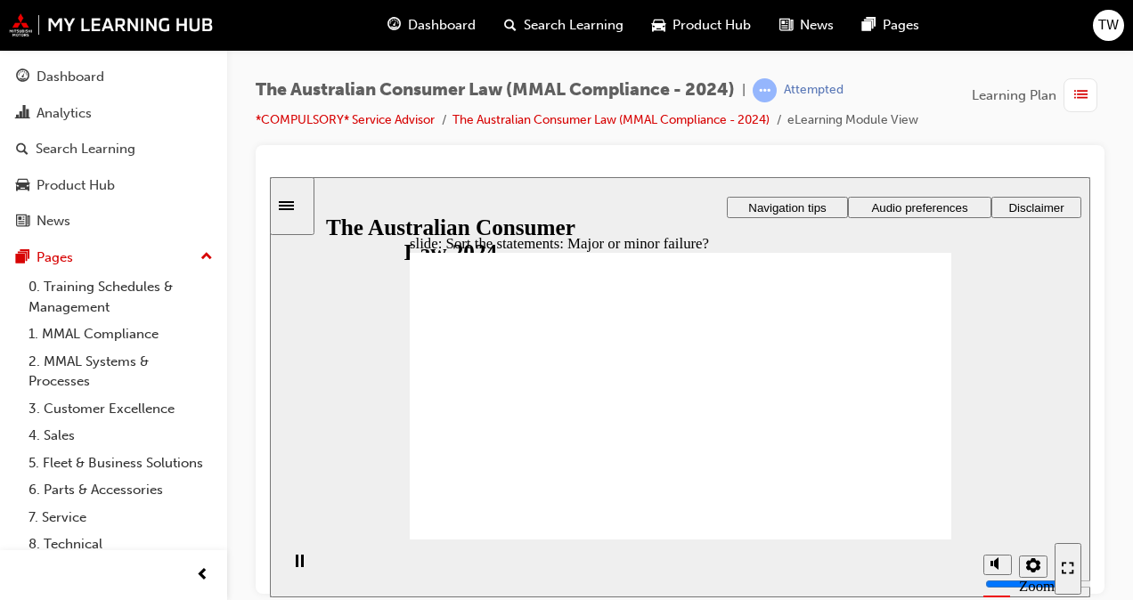
drag, startPoint x: 670, startPoint y: 334, endPoint x: 535, endPoint y: 450, distance: 177.5
drag, startPoint x: 684, startPoint y: 341, endPoint x: 846, endPoint y: 444, distance: 191.8
drag, startPoint x: 677, startPoint y: 343, endPoint x: 531, endPoint y: 448, distance: 180.0
drag, startPoint x: 692, startPoint y: 329, endPoint x: 575, endPoint y: 442, distance: 163.2
drag, startPoint x: 693, startPoint y: 345, endPoint x: 551, endPoint y: 450, distance: 177.1
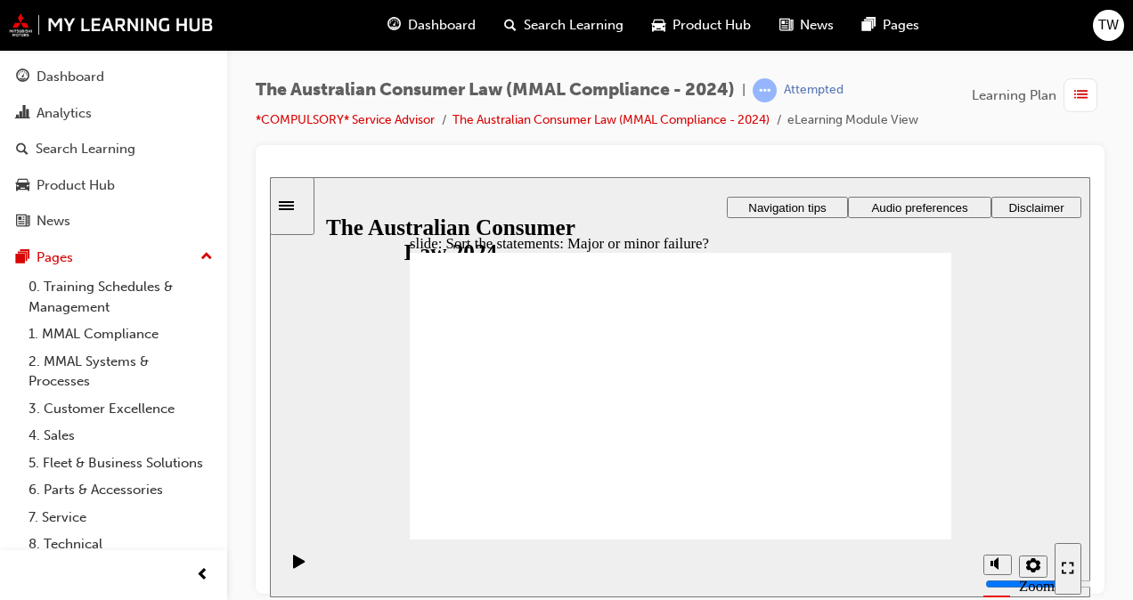
drag, startPoint x: 675, startPoint y: 347, endPoint x: 547, endPoint y: 452, distance: 165.9
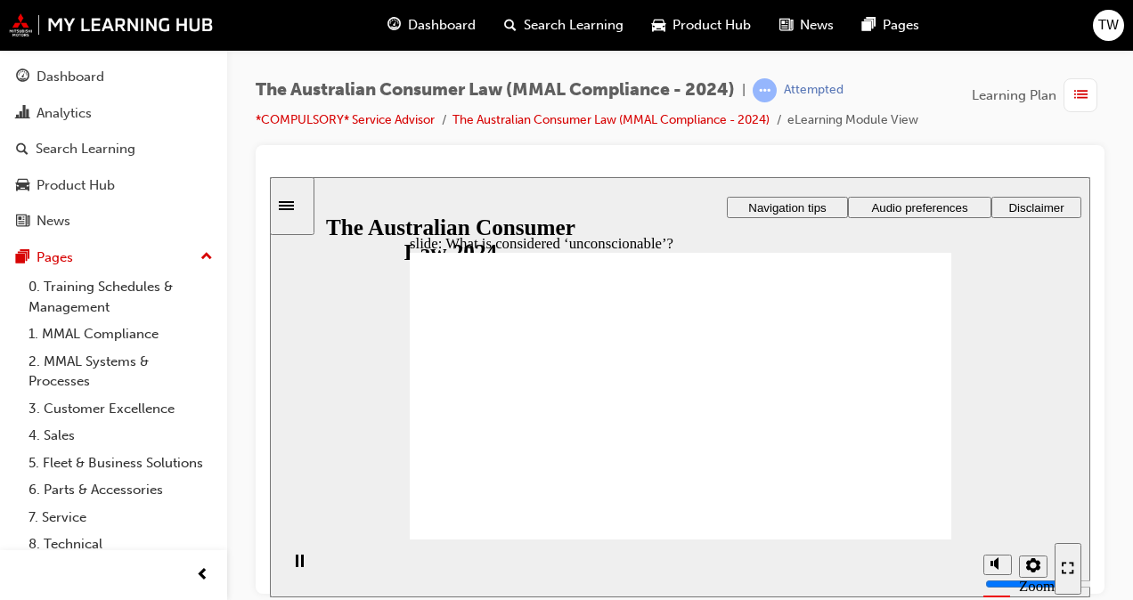
drag, startPoint x: 680, startPoint y: 338, endPoint x: 530, endPoint y: 422, distance: 171.9
drag, startPoint x: 686, startPoint y: 347, endPoint x: 540, endPoint y: 436, distance: 171.1
drag, startPoint x: 663, startPoint y: 331, endPoint x: 798, endPoint y: 425, distance: 165.1
drag, startPoint x: 663, startPoint y: 347, endPoint x: 531, endPoint y: 430, distance: 156.2
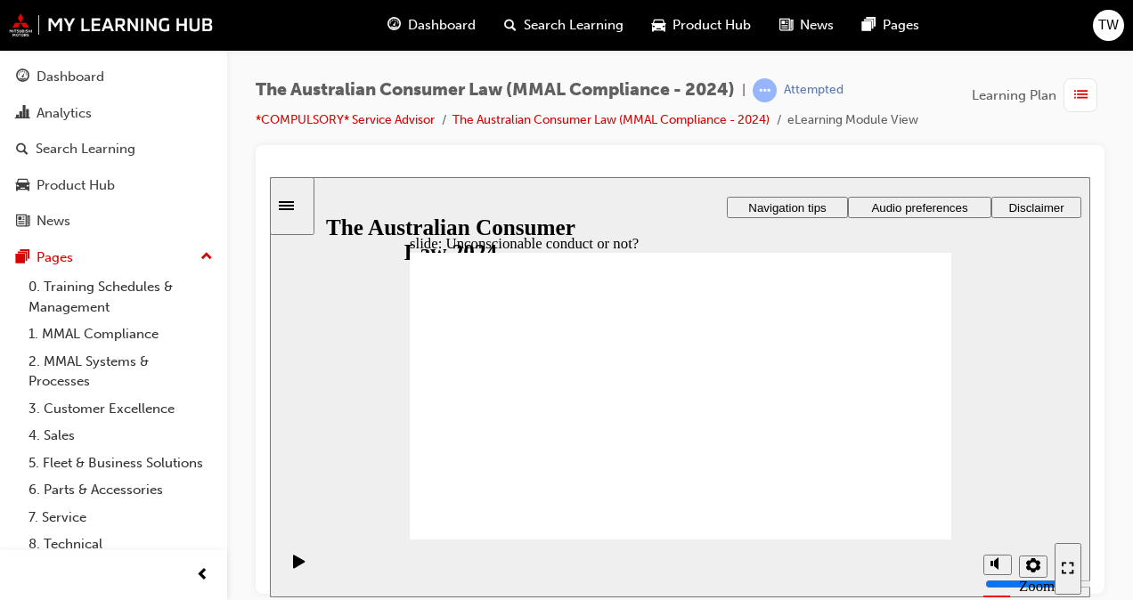
drag, startPoint x: 667, startPoint y: 329, endPoint x: 520, endPoint y: 407, distance: 166.6
drag, startPoint x: 685, startPoint y: 338, endPoint x: 538, endPoint y: 412, distance: 164.5
drag, startPoint x: 652, startPoint y: 331, endPoint x: 810, endPoint y: 416, distance: 179.4
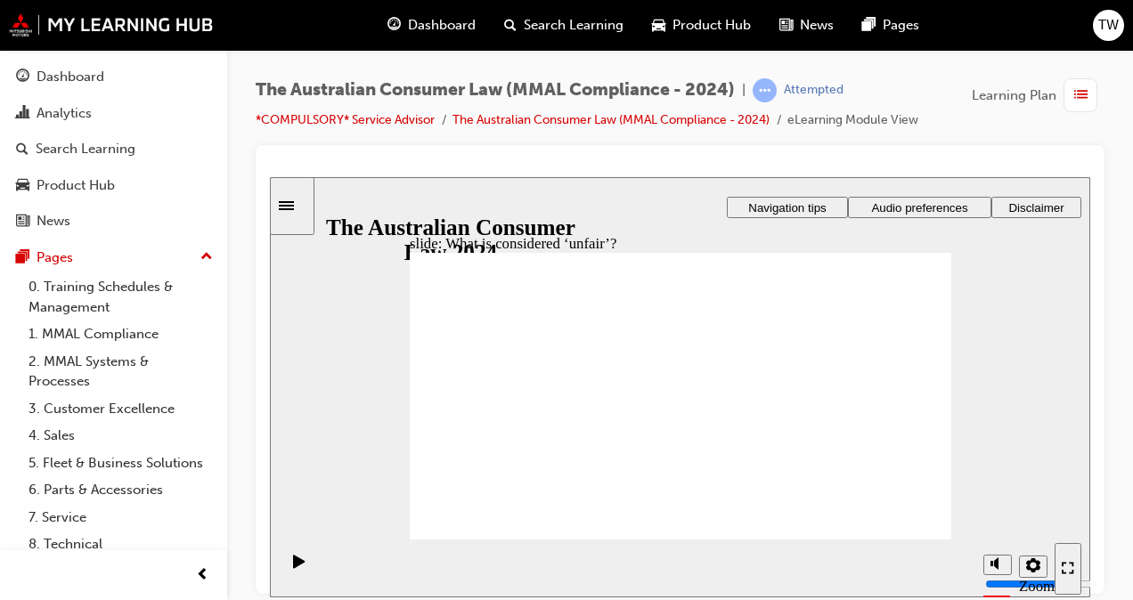
drag, startPoint x: 682, startPoint y: 332, endPoint x: 841, endPoint y: 423, distance: 182.8
drag, startPoint x: 686, startPoint y: 347, endPoint x: 510, endPoint y: 436, distance: 197.2
drag, startPoint x: 666, startPoint y: 343, endPoint x: 852, endPoint y: 462, distance: 220.4
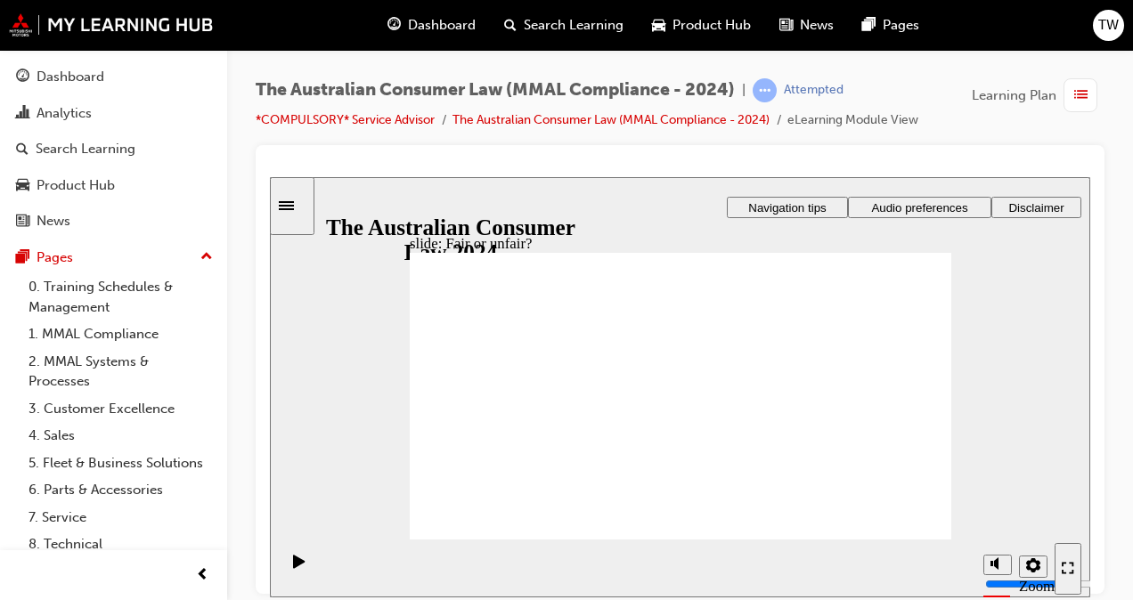
drag, startPoint x: 570, startPoint y: 359, endPoint x: 823, endPoint y: 439, distance: 265.4
drag, startPoint x: 674, startPoint y: 339, endPoint x: 843, endPoint y: 437, distance: 195.6
drag, startPoint x: 663, startPoint y: 355, endPoint x: 512, endPoint y: 444, distance: 174.5
drag, startPoint x: 658, startPoint y: 346, endPoint x: 844, endPoint y: 437, distance: 206.8
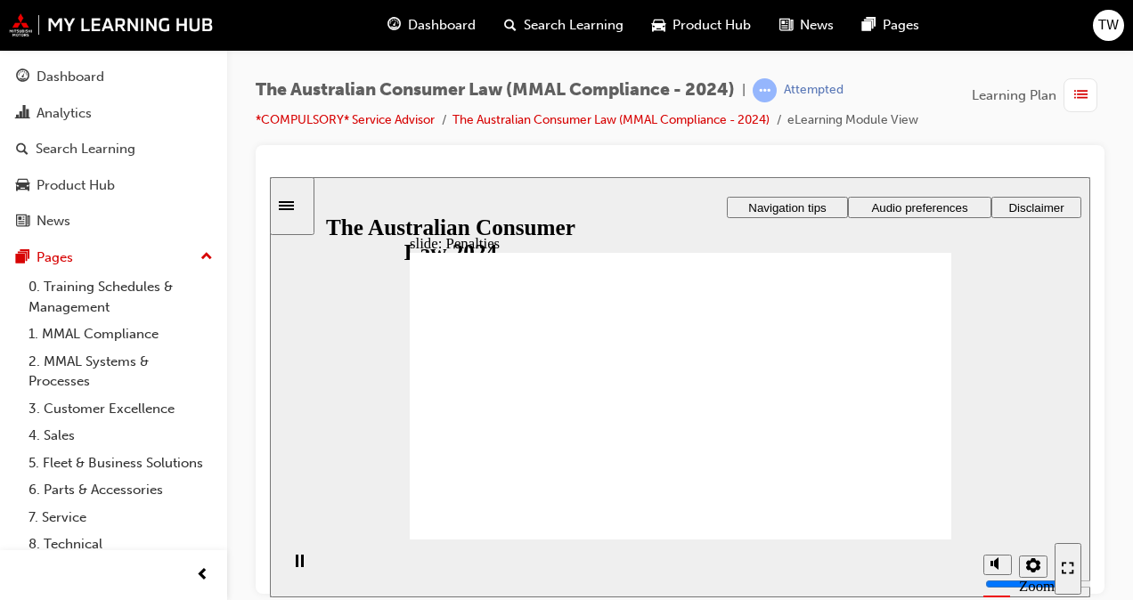
drag, startPoint x: 658, startPoint y: 434, endPoint x: 663, endPoint y: 424, distance: 10.8
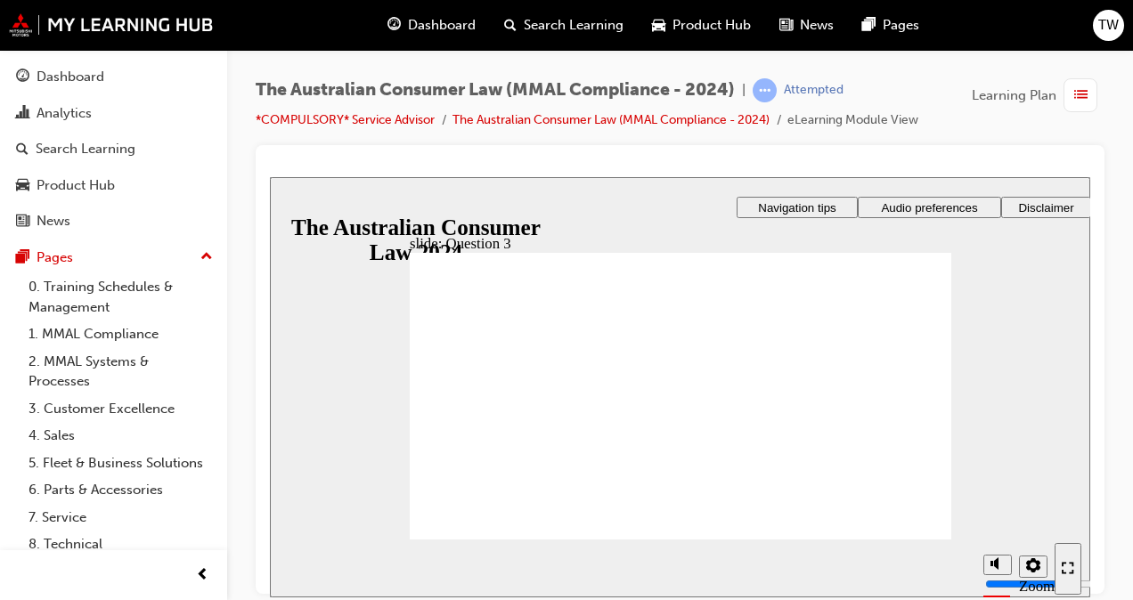
radio input "true"
checkbox input "true"
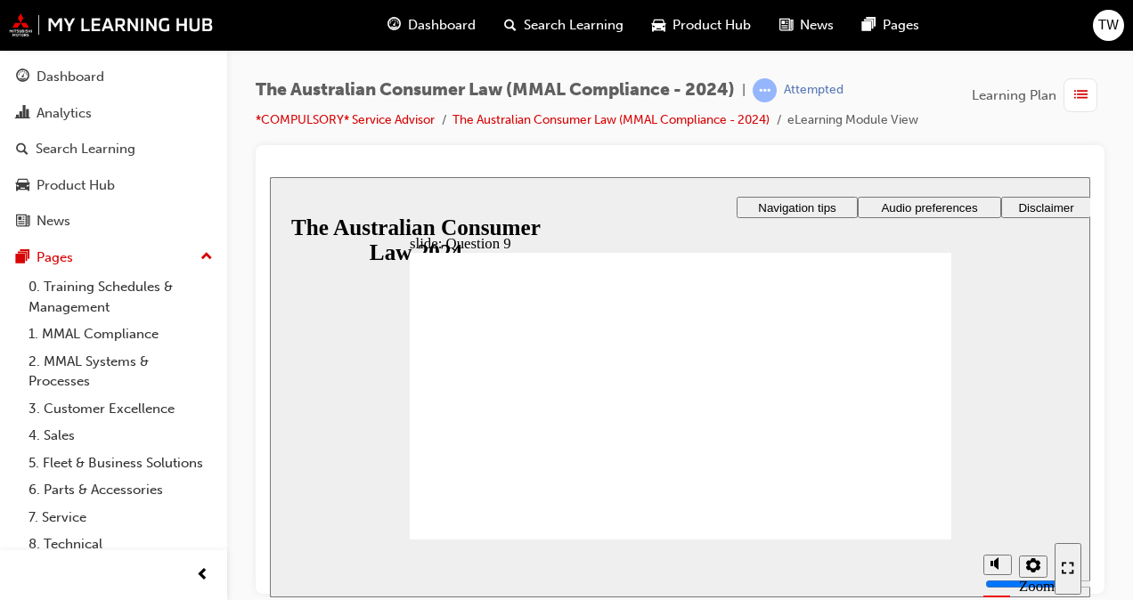
checkbox input "true"
radio input "true"
drag, startPoint x: 434, startPoint y: 412, endPoint x: 495, endPoint y: 509, distance: 114.9
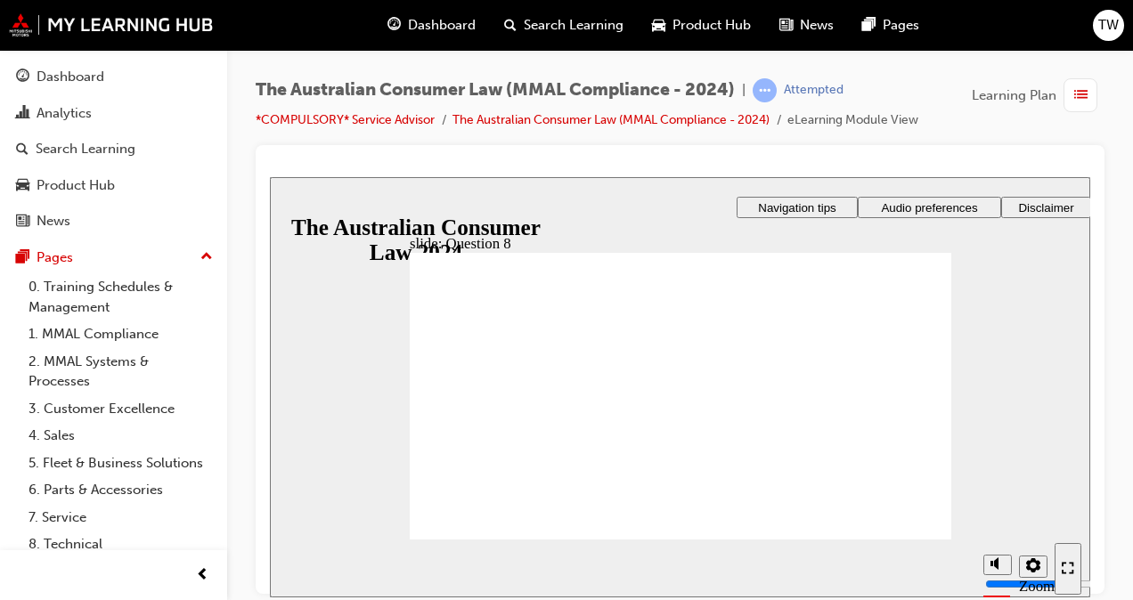
radio input "true"
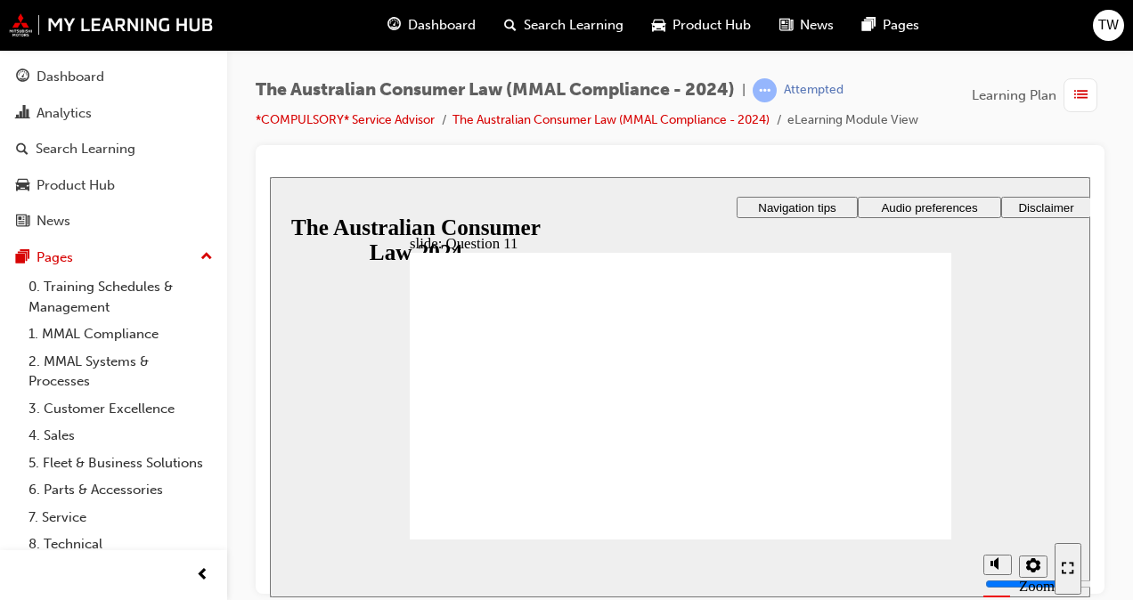
checkbox input "true"
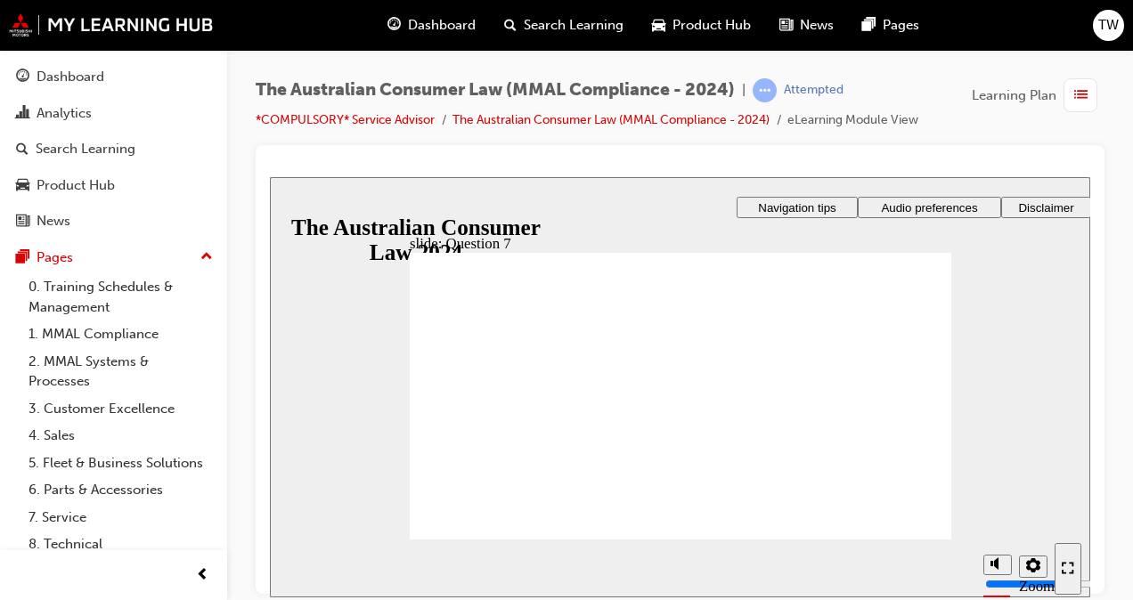
checkbox input "true"
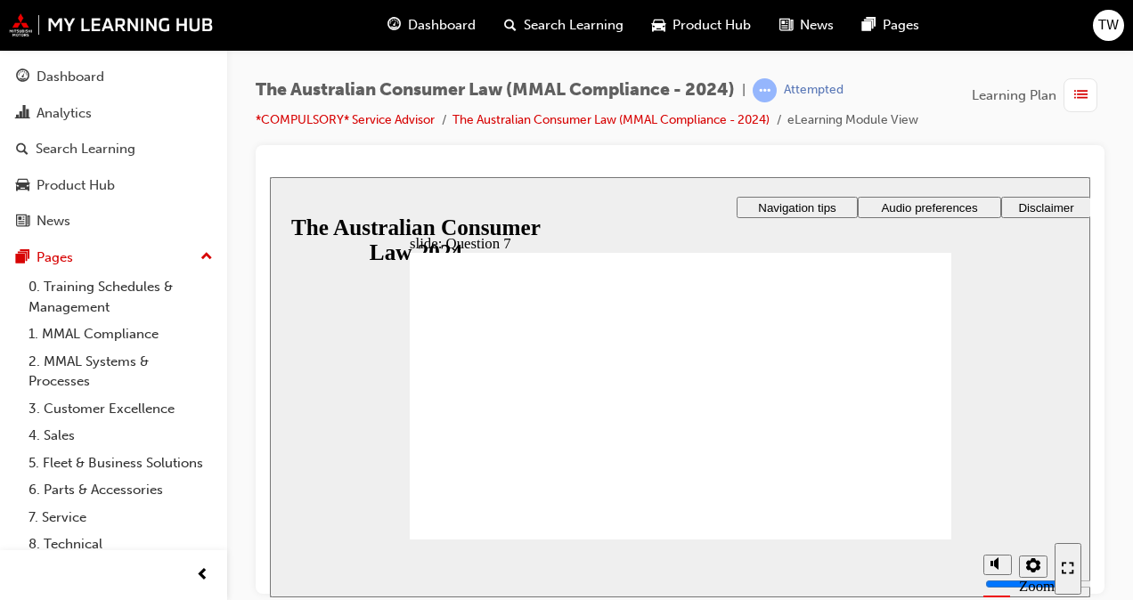
radio input "true"
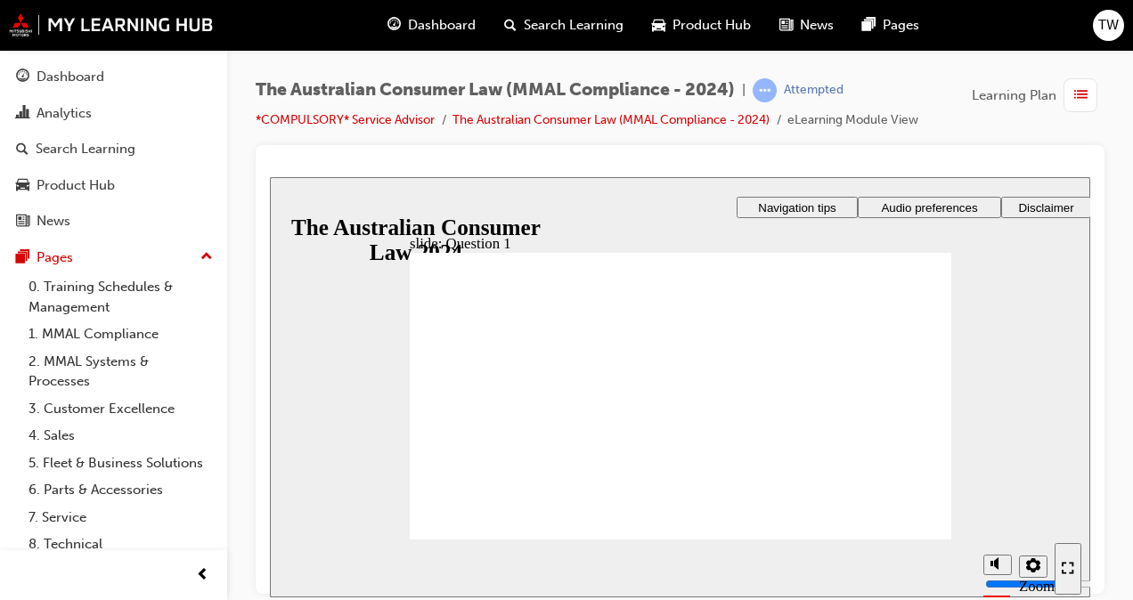
drag, startPoint x: 481, startPoint y: 364, endPoint x: 497, endPoint y: 516, distance: 152.3
checkbox input "true"
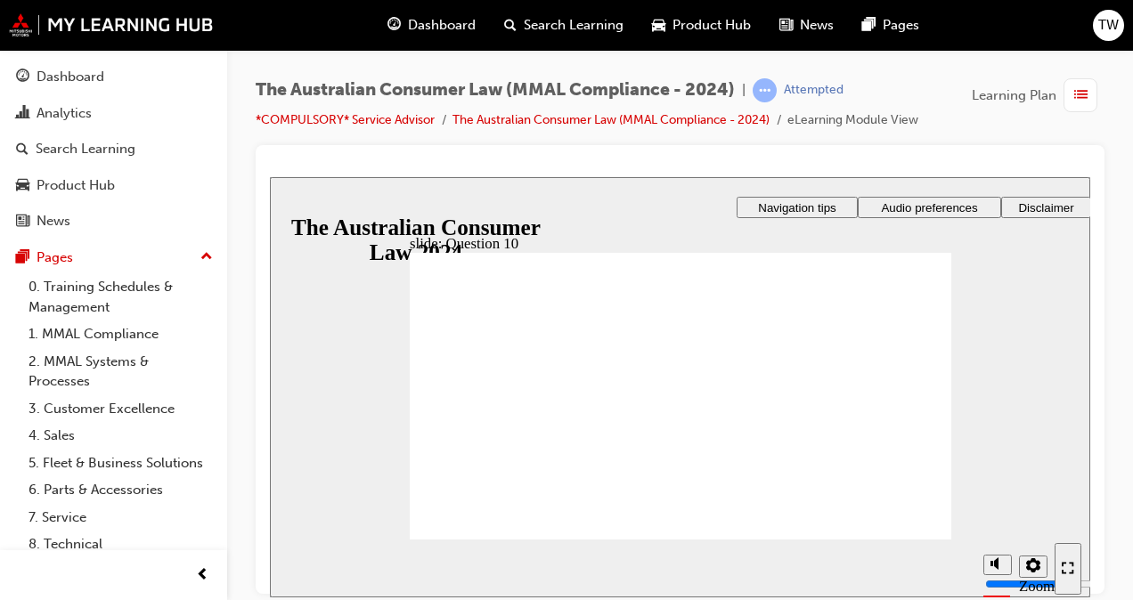
checkbox input "true"
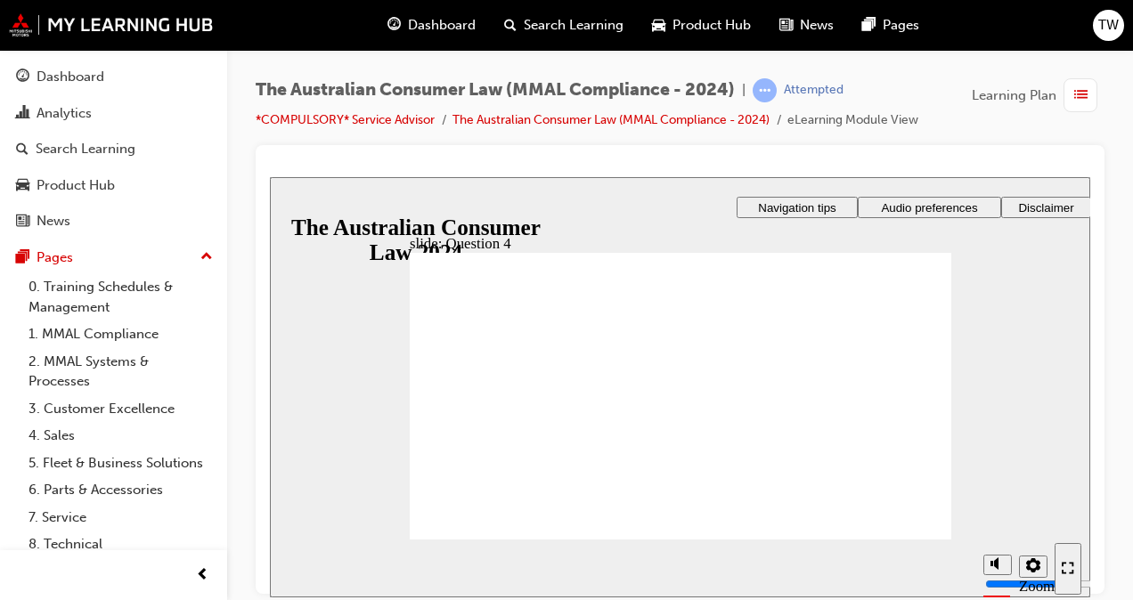
checkbox input "true"
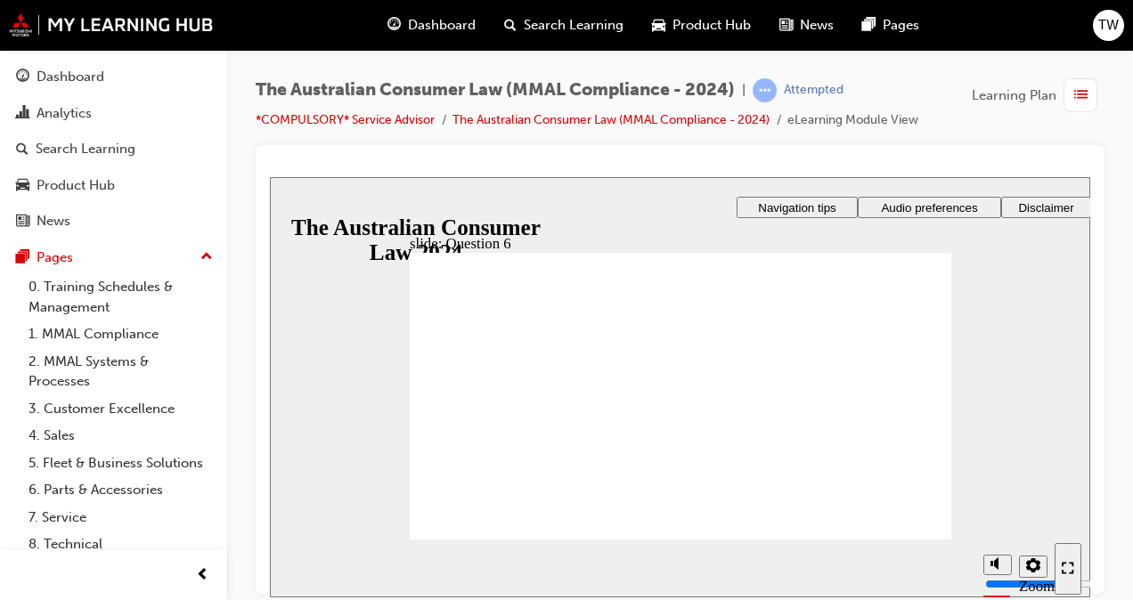
radio input "true"
checkbox input "true"
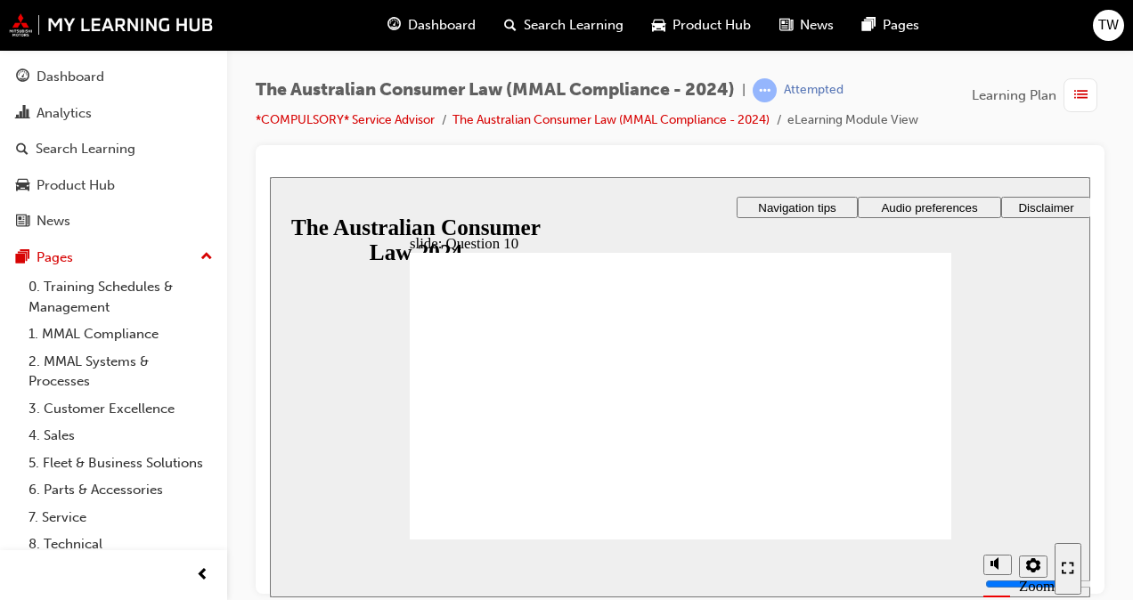
checkbox input "true"
radio input "true"
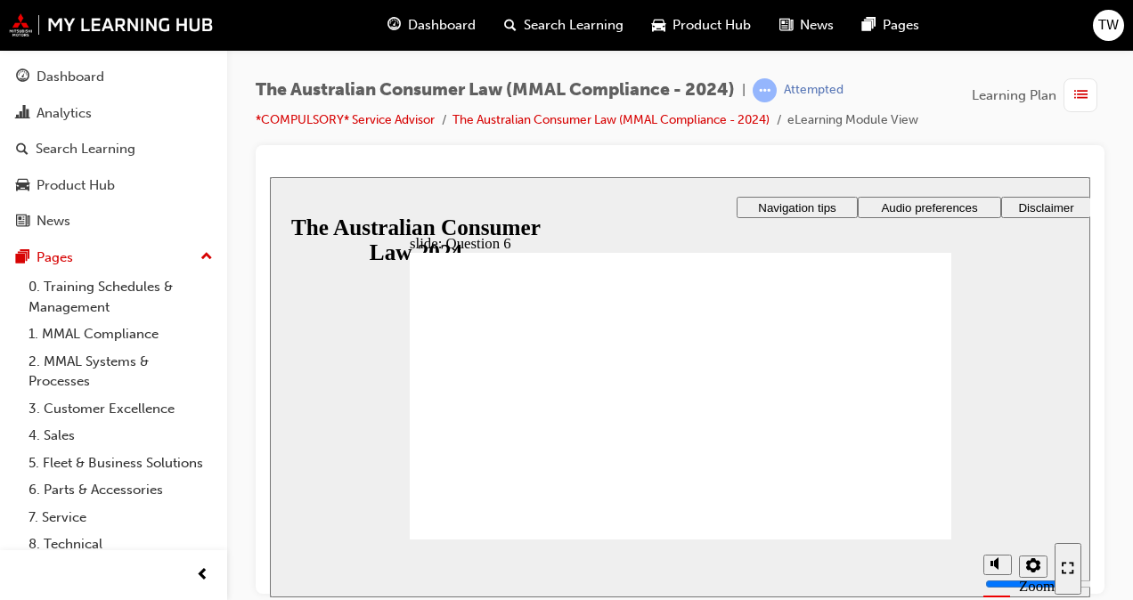
radio input "true"
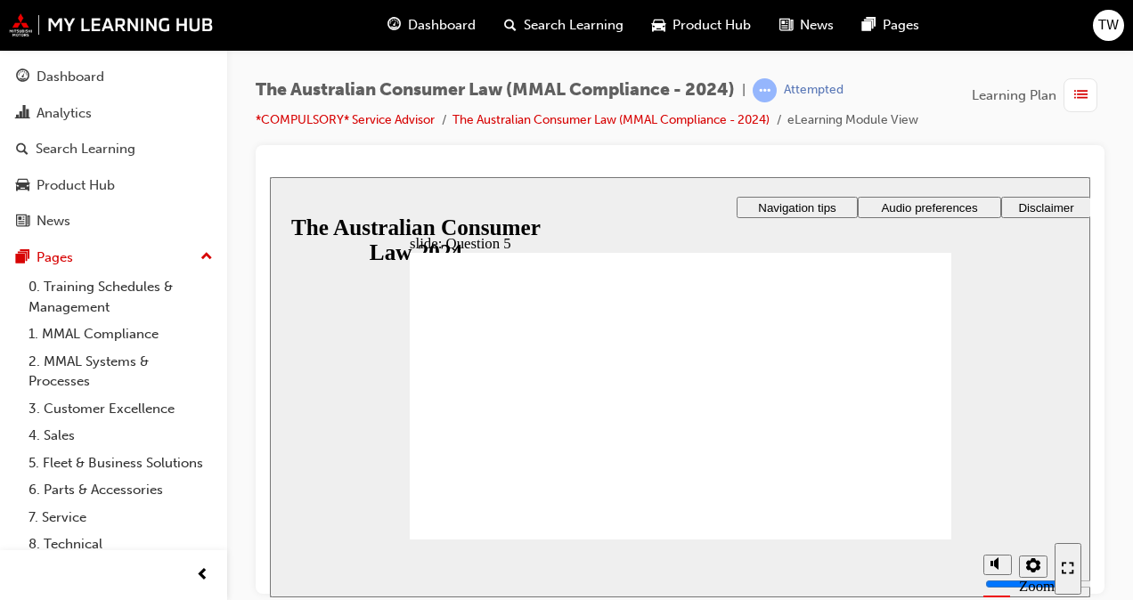
radio input "true"
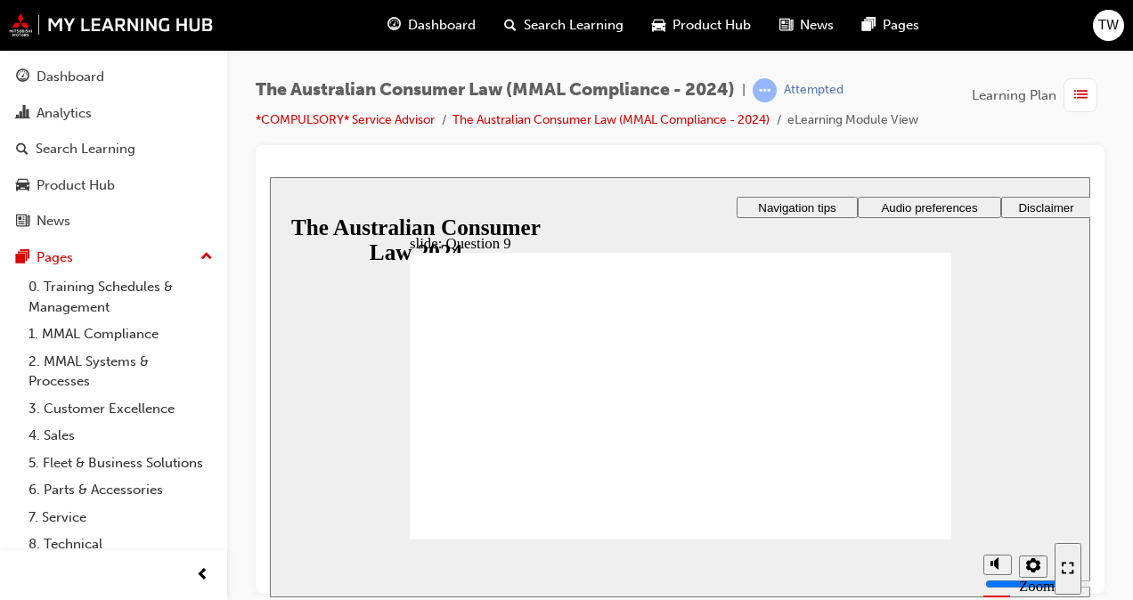
checkbox input "true"
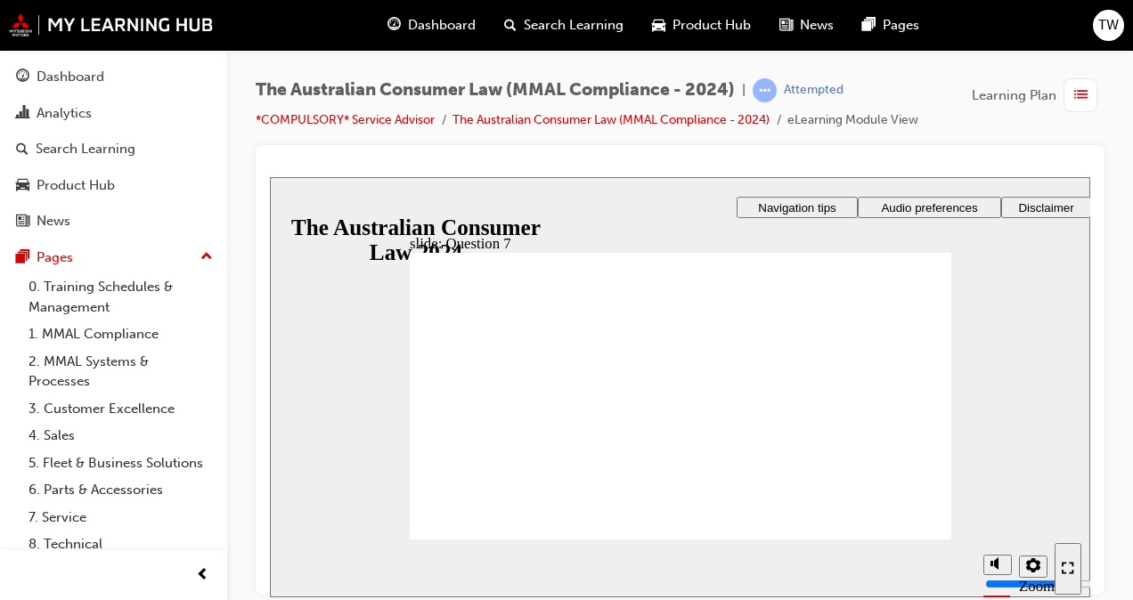
checkbox input "true"
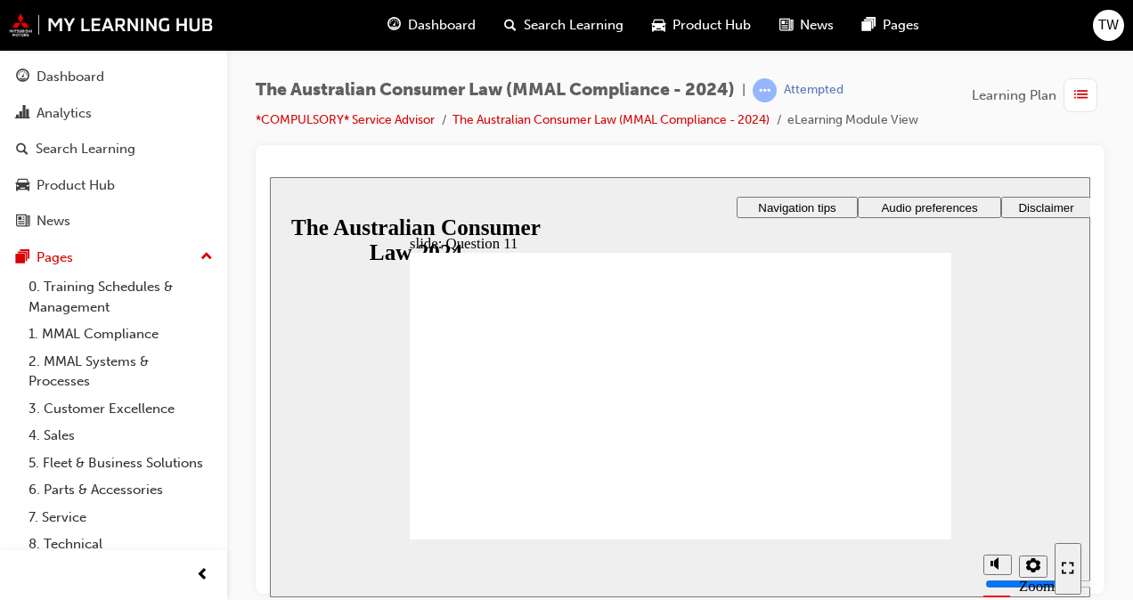
checkbox input "true"
drag, startPoint x: 485, startPoint y: 355, endPoint x: 494, endPoint y: 509, distance: 154.4
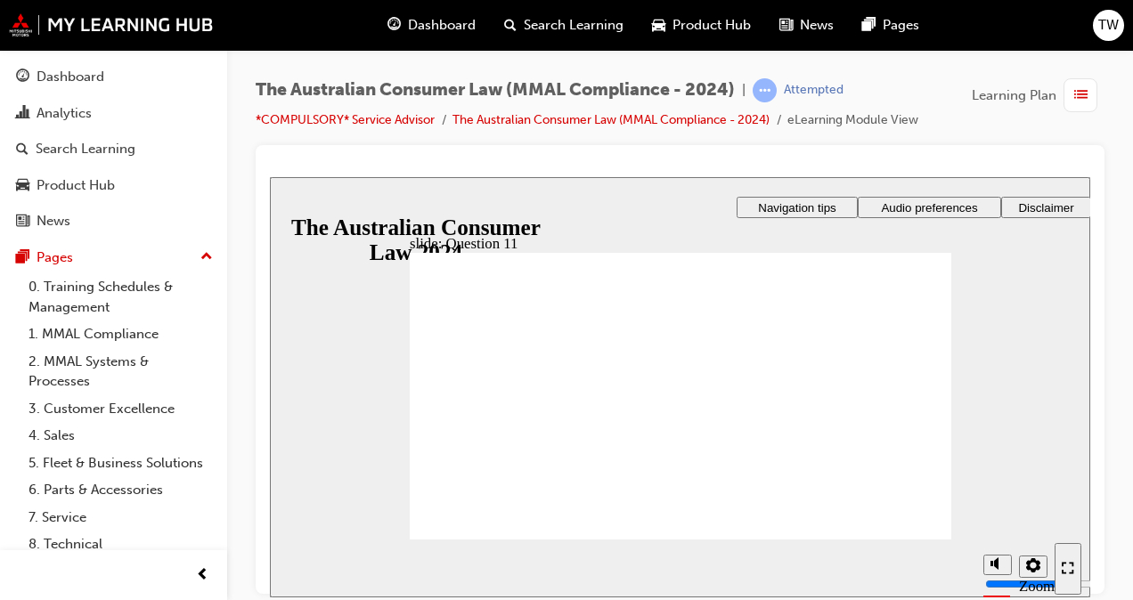
radio input "true"
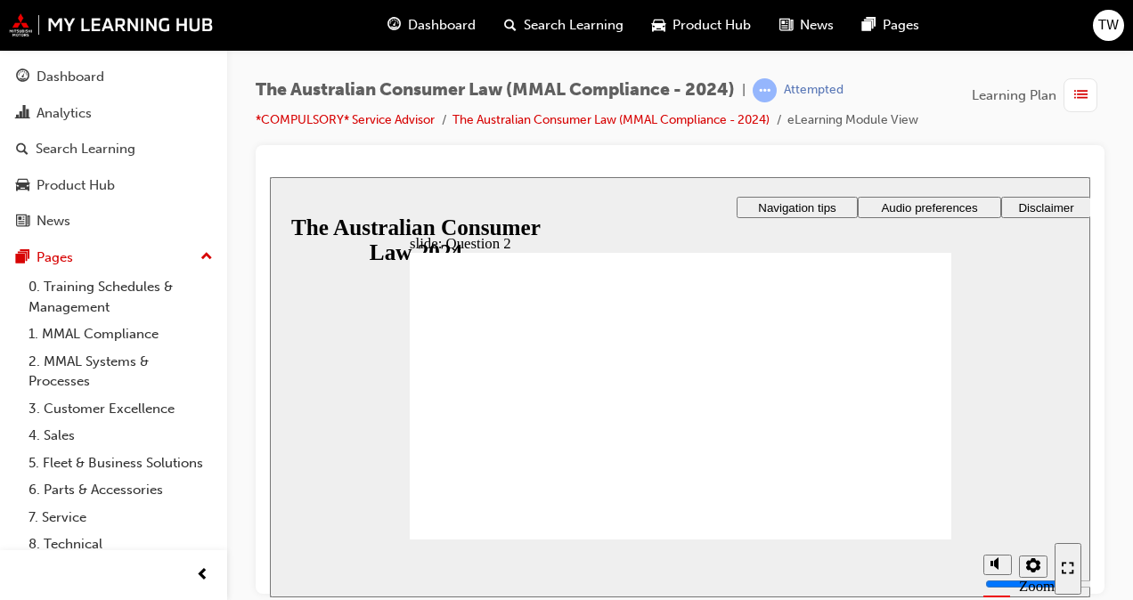
checkbox input "true"
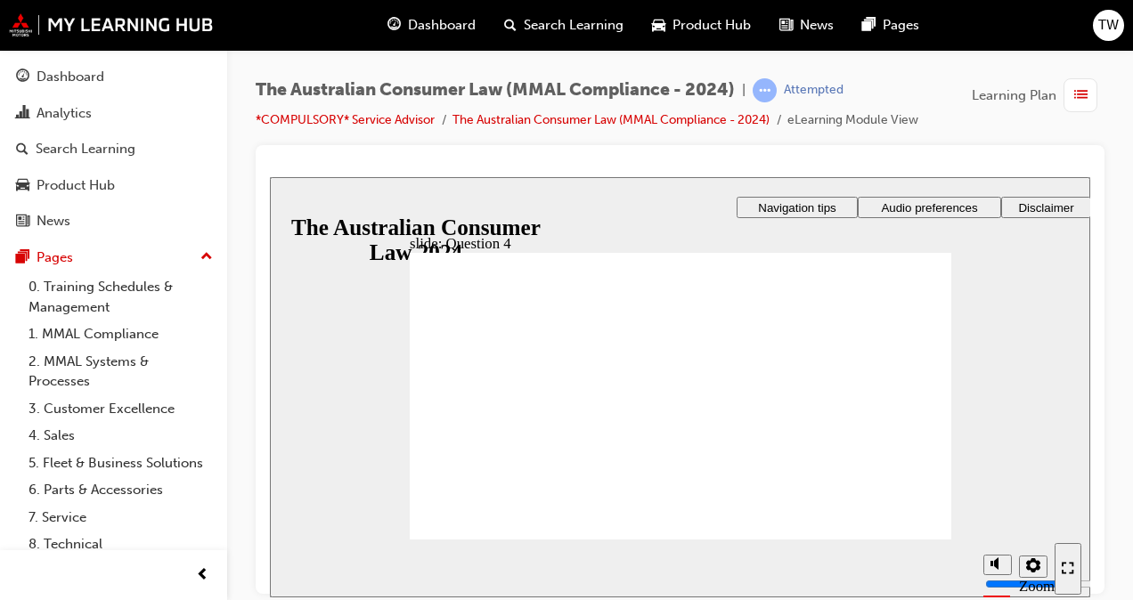
radio input "true"
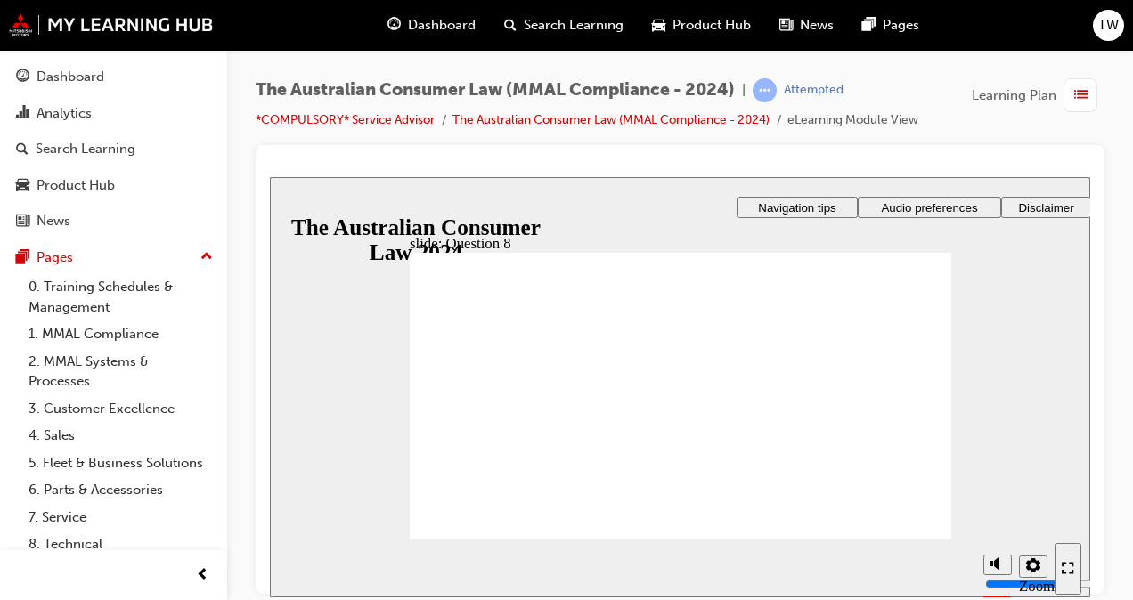
checkbox input "true"
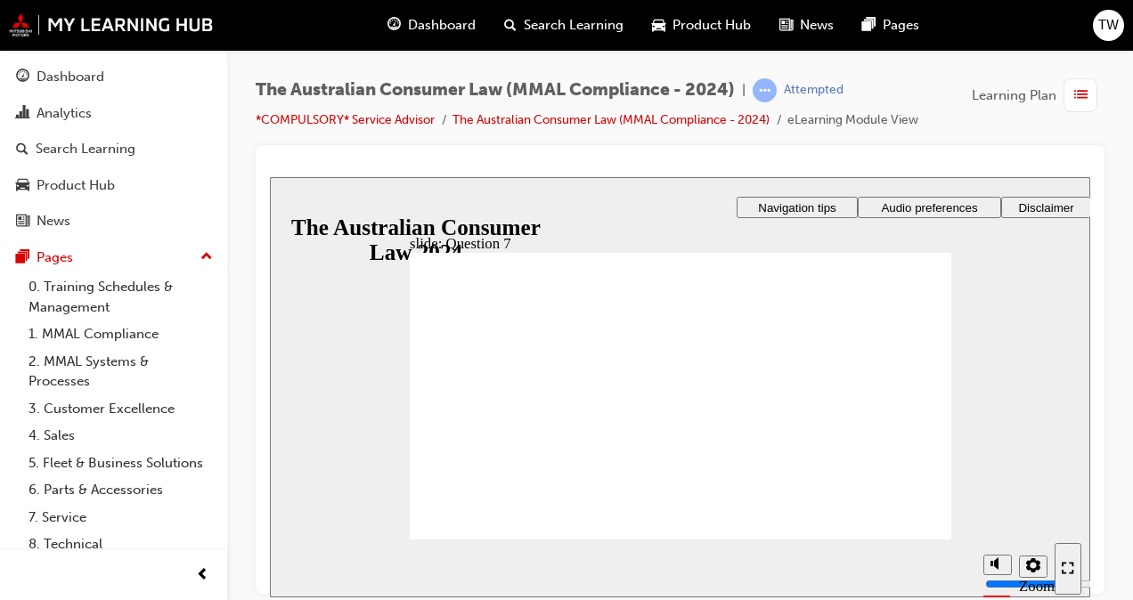
radio input "true"
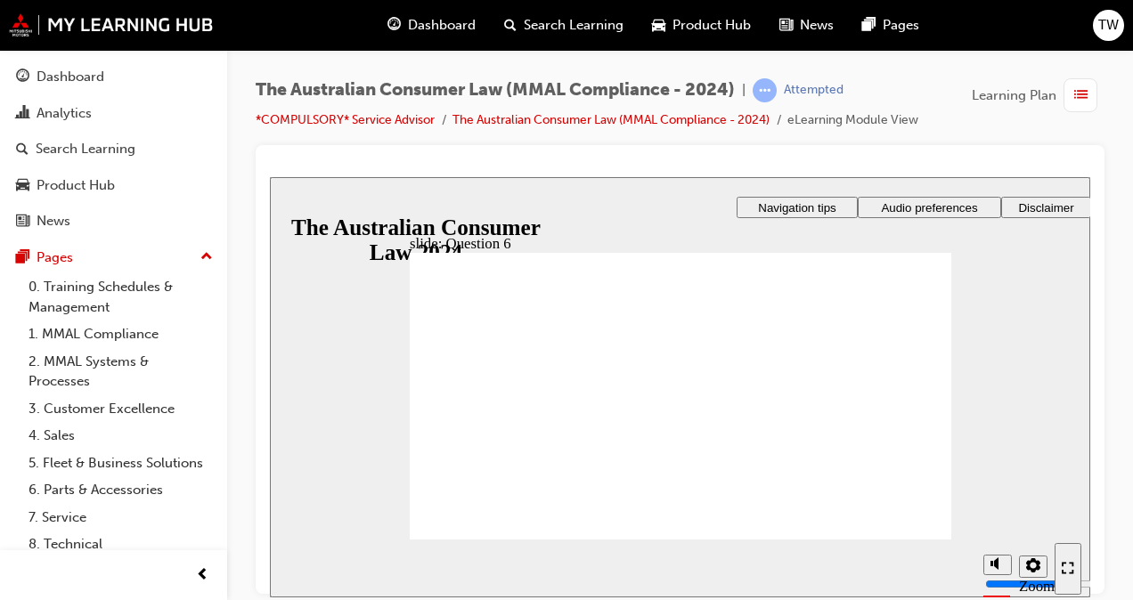
radio input "true"
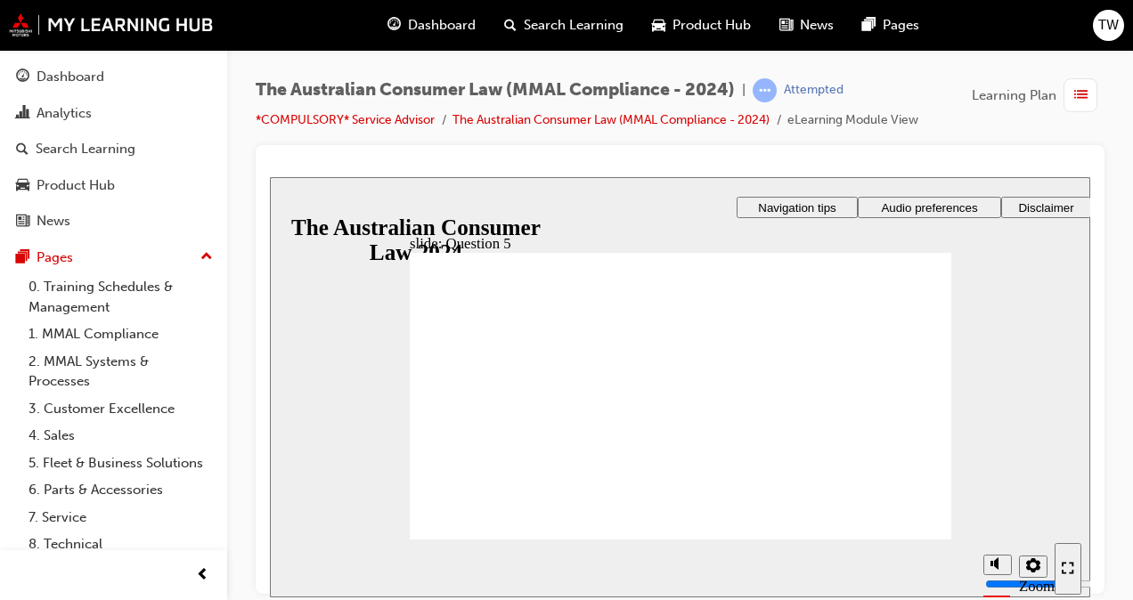
radio input "true"
checkbox input "true"
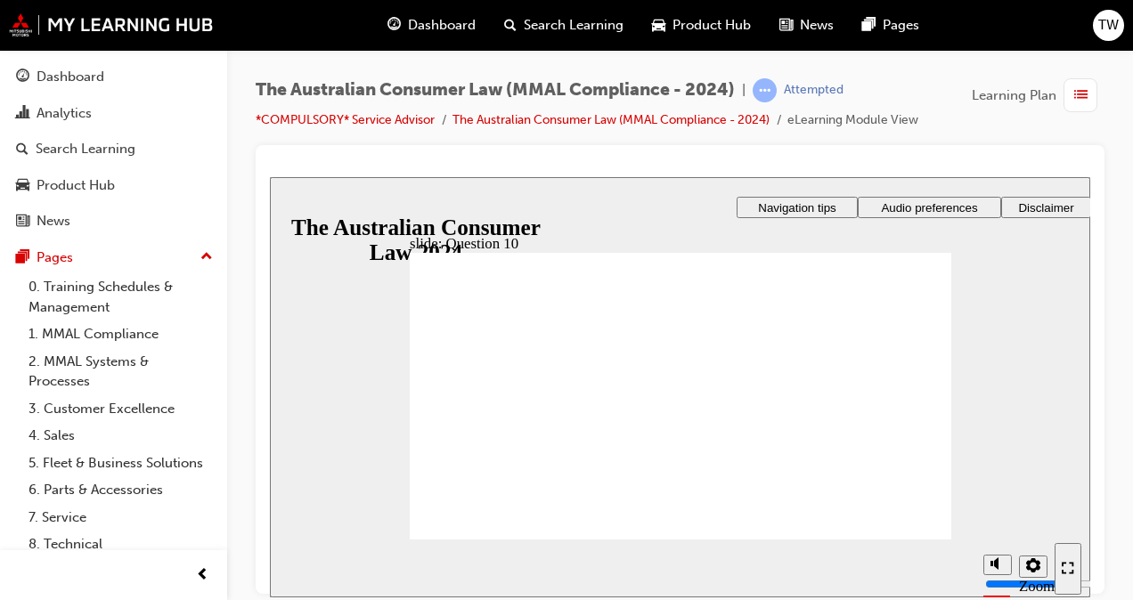
checkbox input "true"
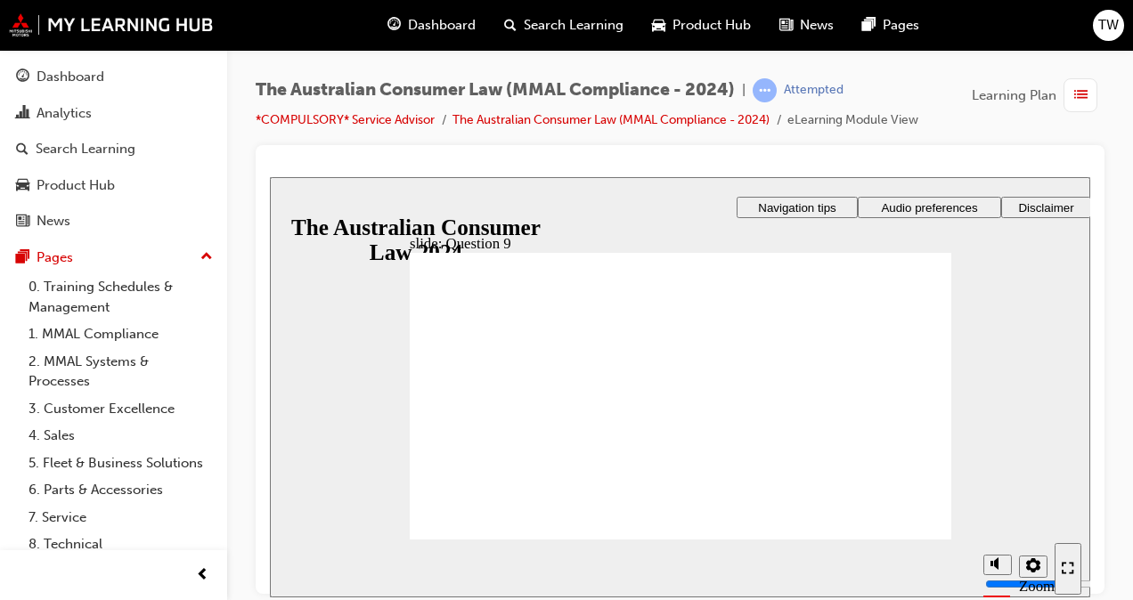
checkbox input "true"
radio input "true"
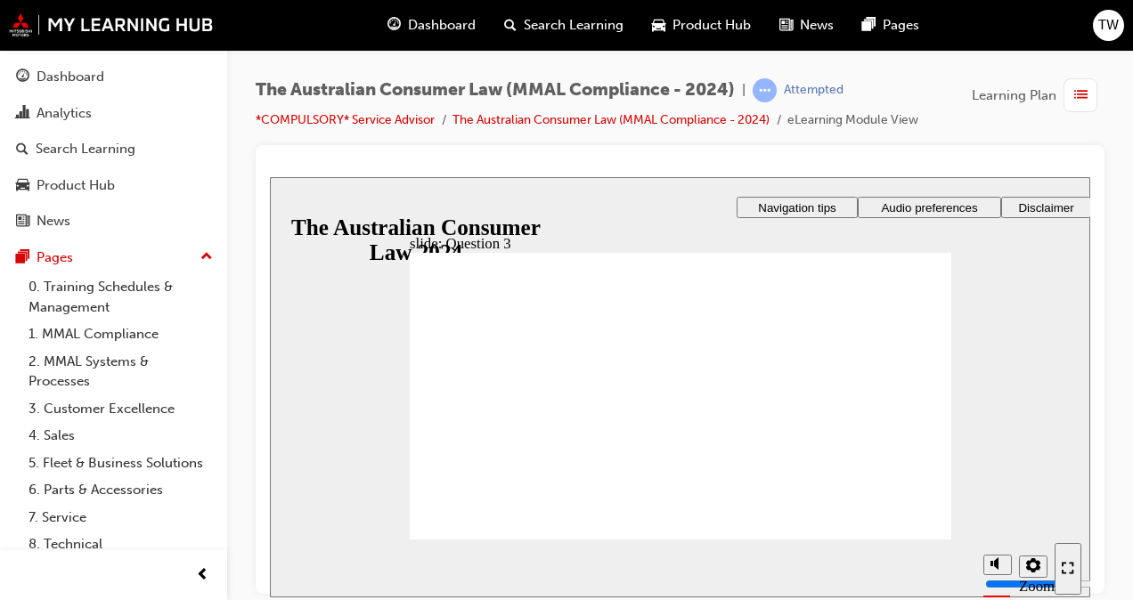
drag, startPoint x: 431, startPoint y: 380, endPoint x: 470, endPoint y: 510, distance: 135.6
checkbox input "true"
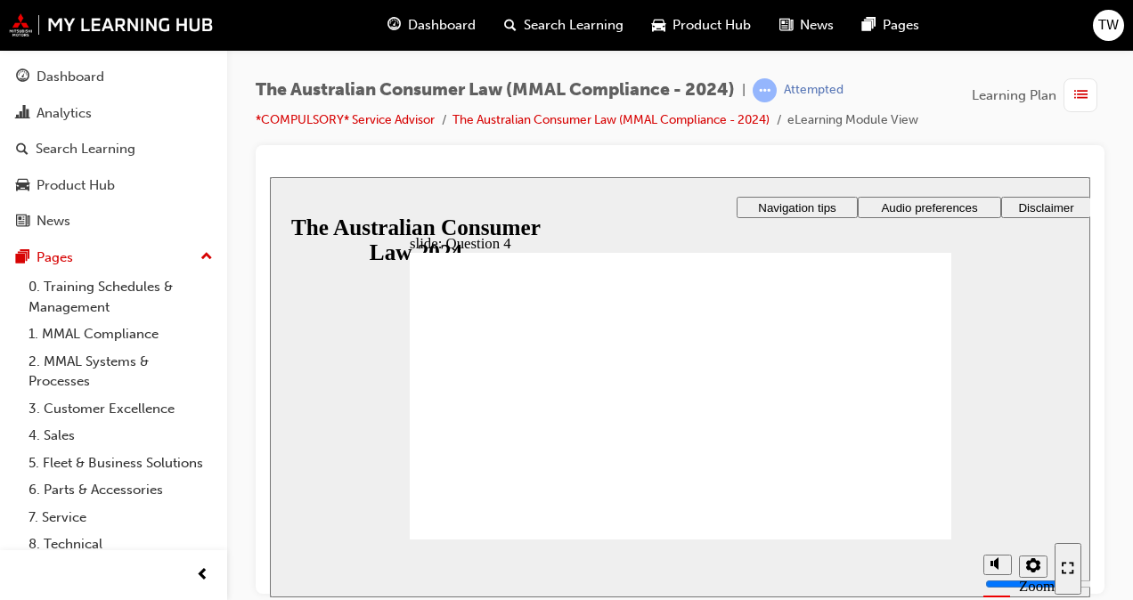
checkbox input "true"
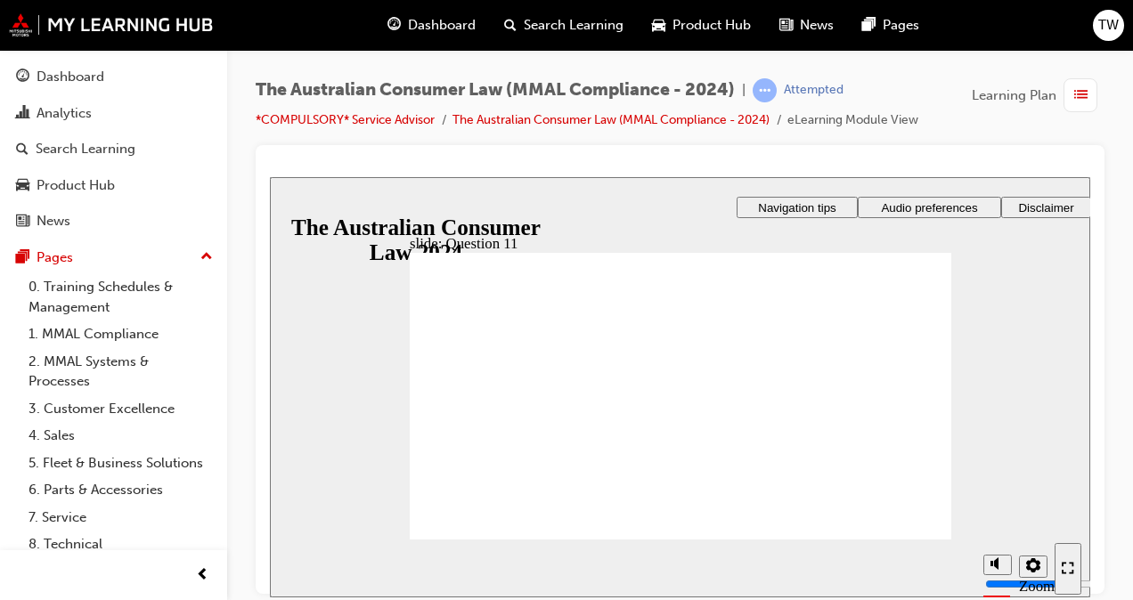
checkbox input "true"
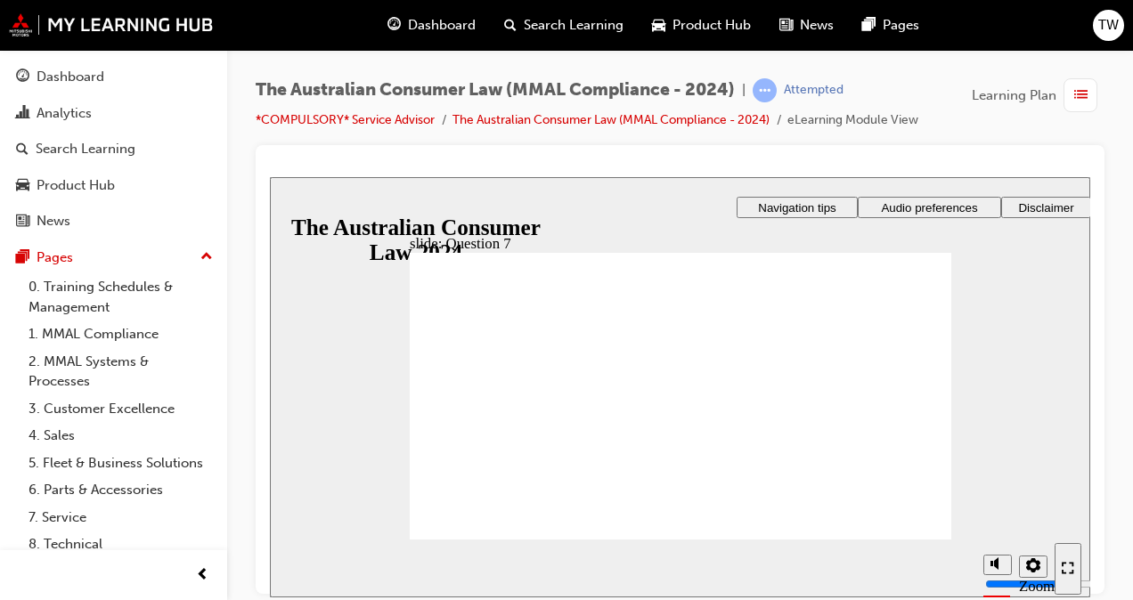
checkbox input "true"
radio input "true"
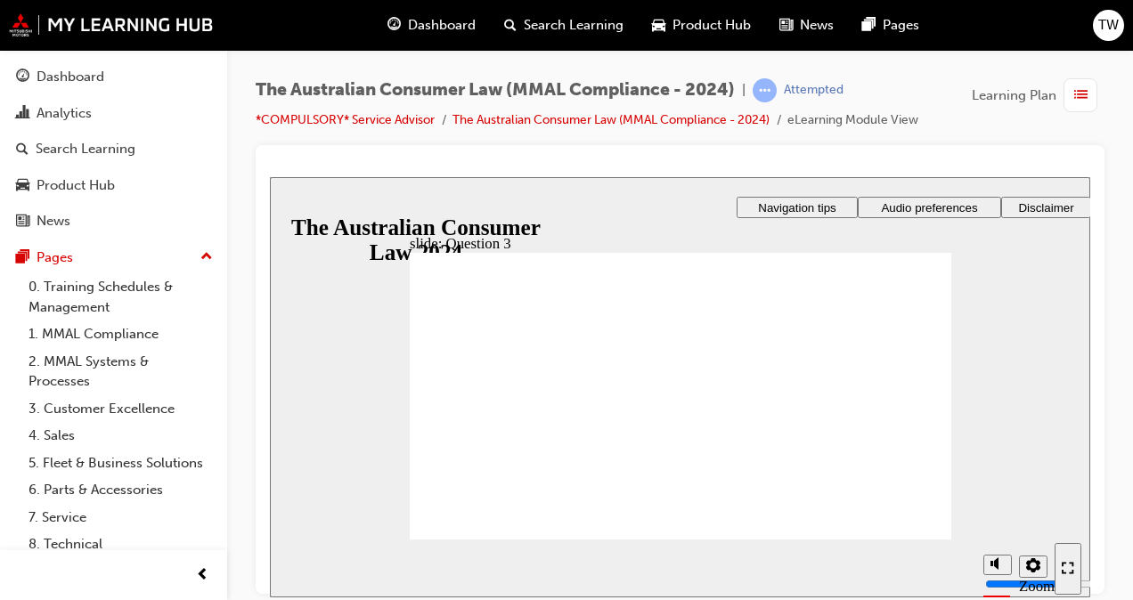
checkbox input "true"
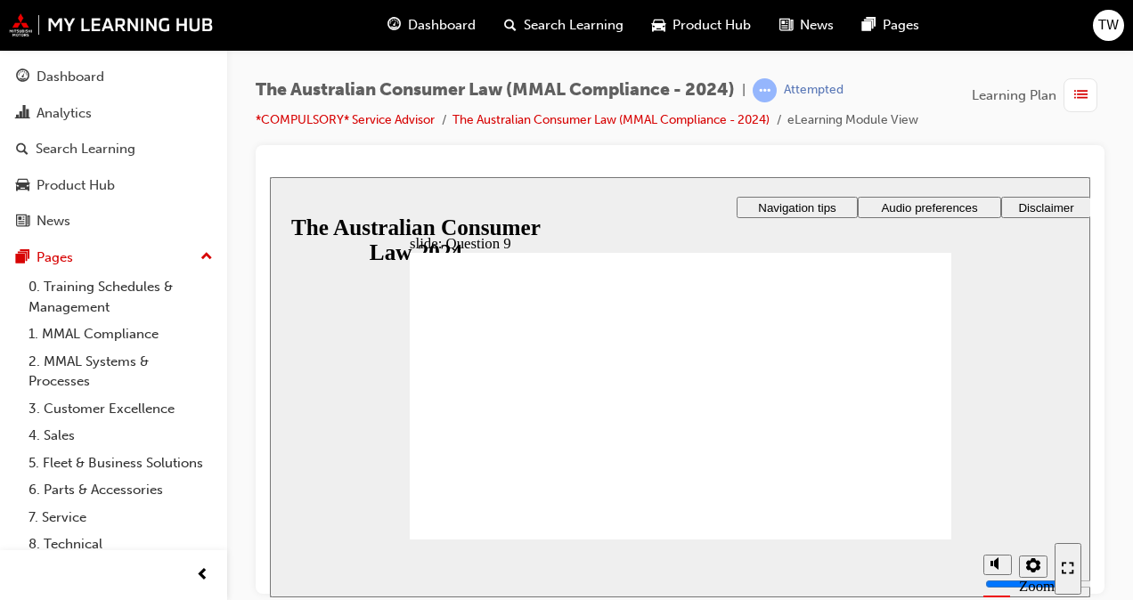
checkbox input "true"
checkbox input "false"
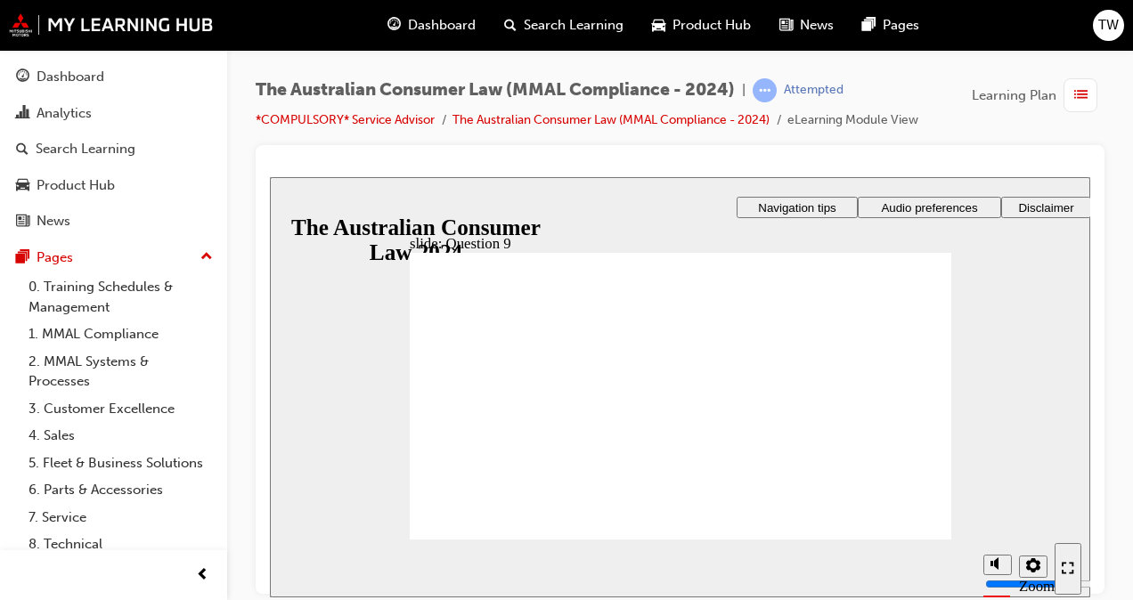
checkbox input "false"
checkbox input "true"
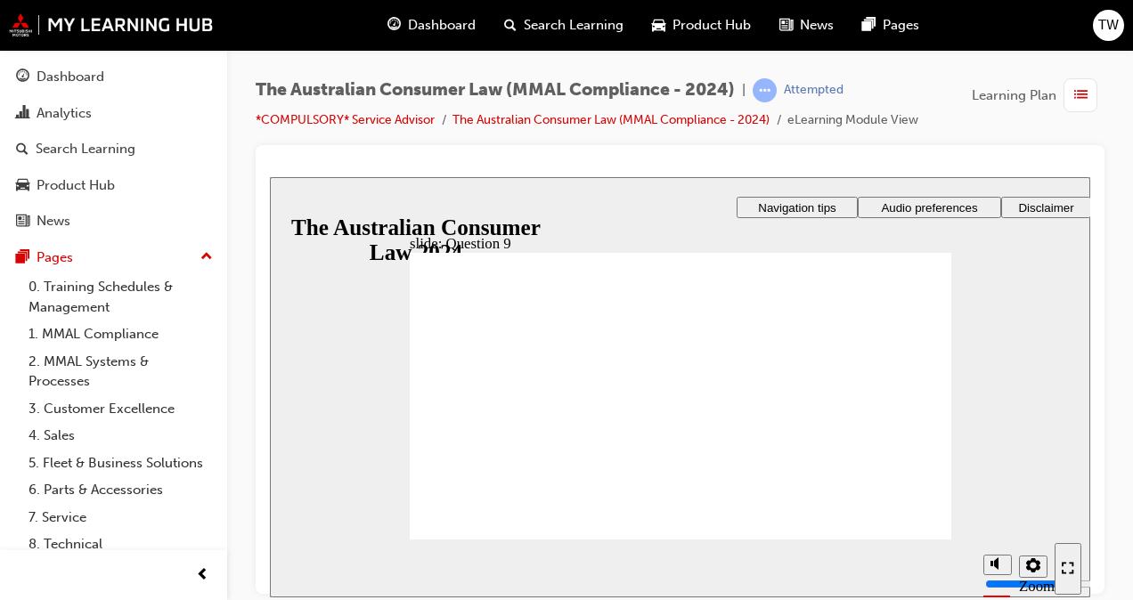
checkbox input "true"
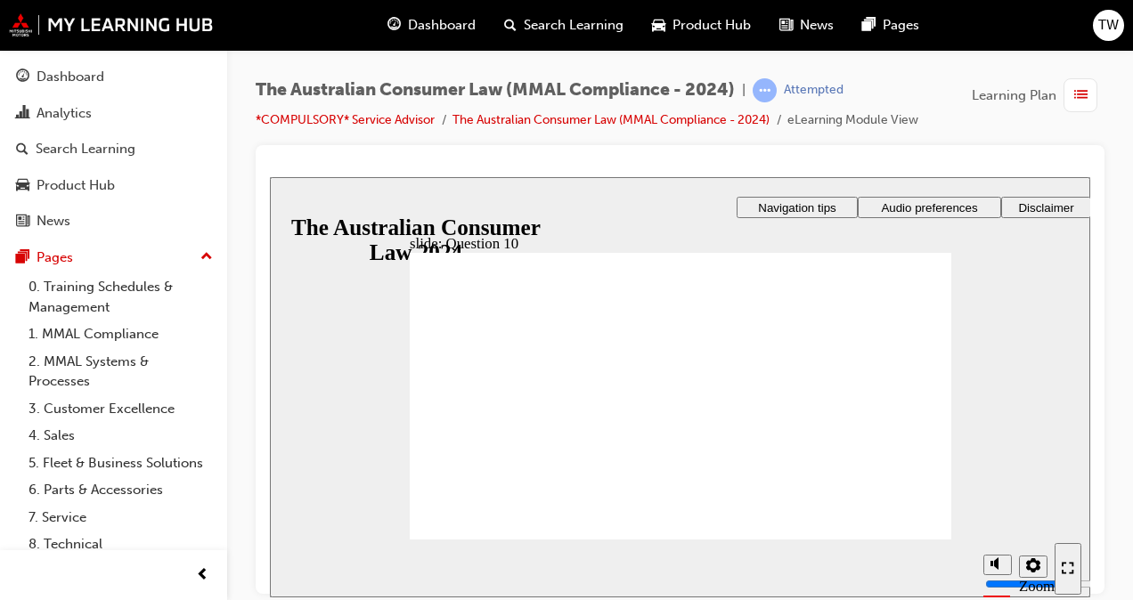
drag, startPoint x: 464, startPoint y: 391, endPoint x: 470, endPoint y: 407, distance: 16.9
checkbox input "true"
radio input "true"
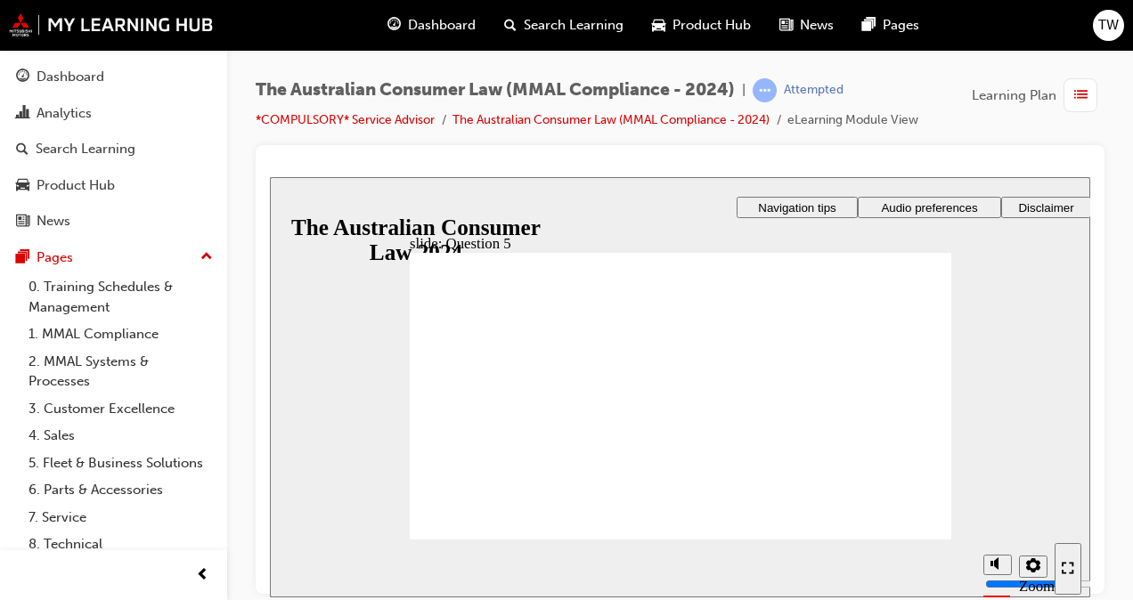
checkbox input "true"
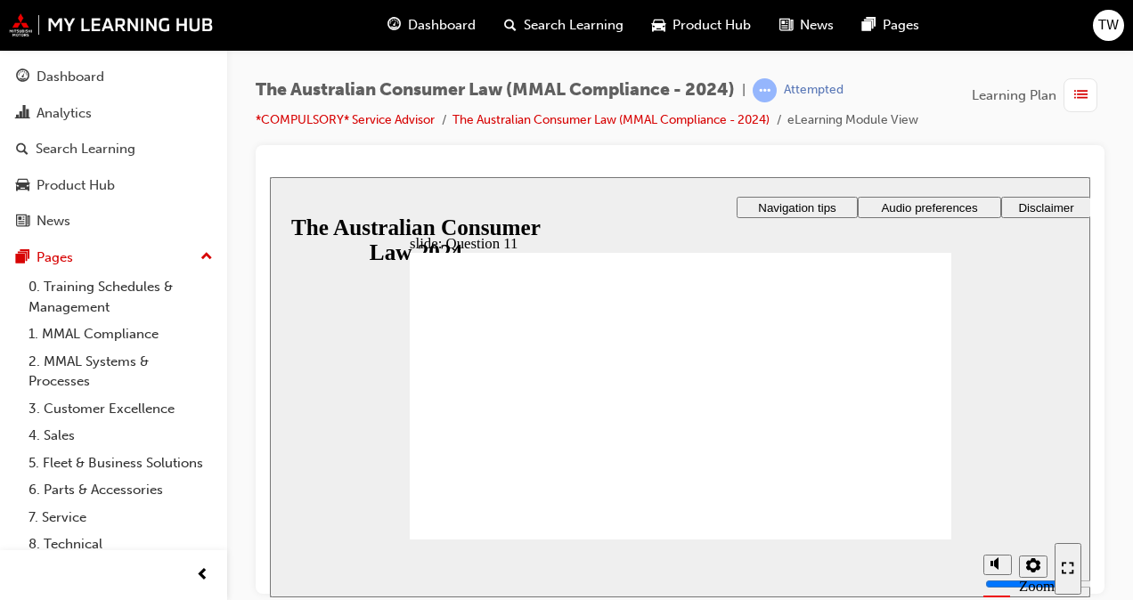
checkbox input "true"
radio input "true"
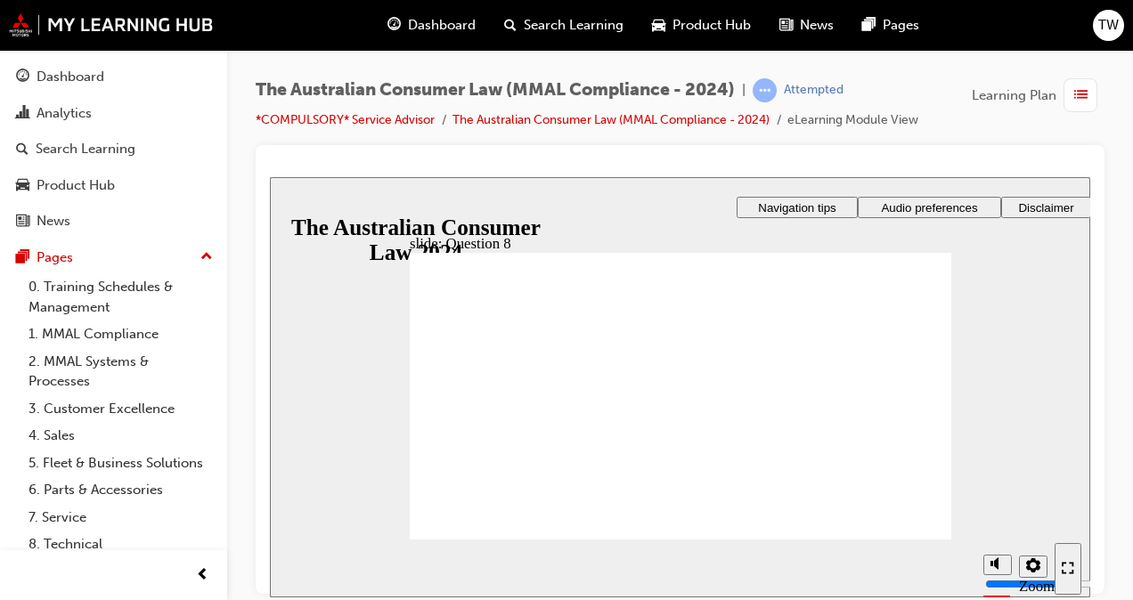
radio input "true"
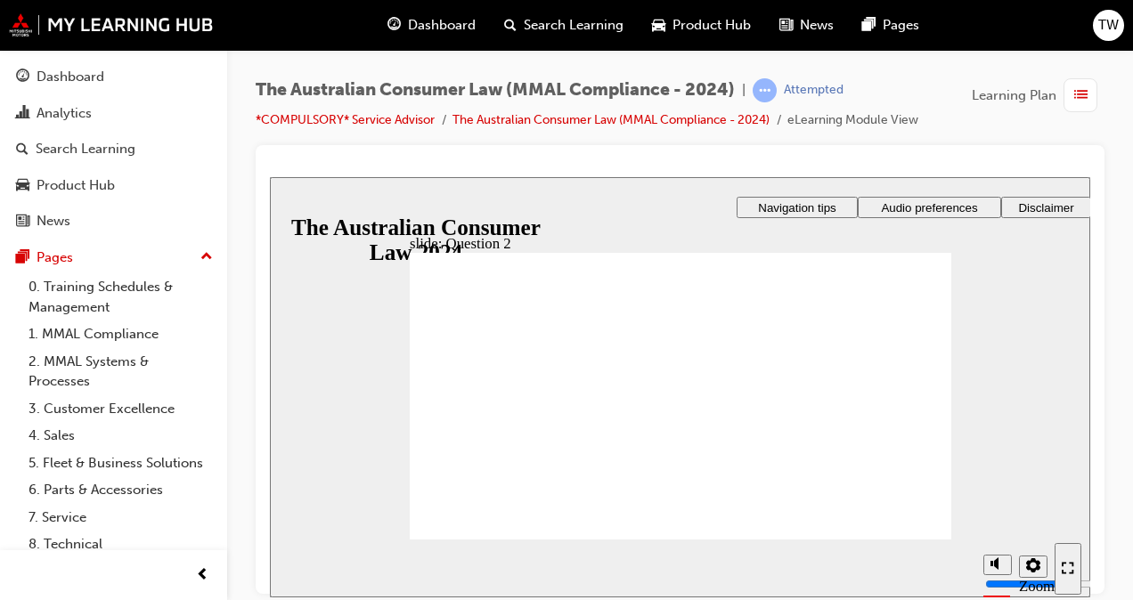
radio input "true"
checkbox input "true"
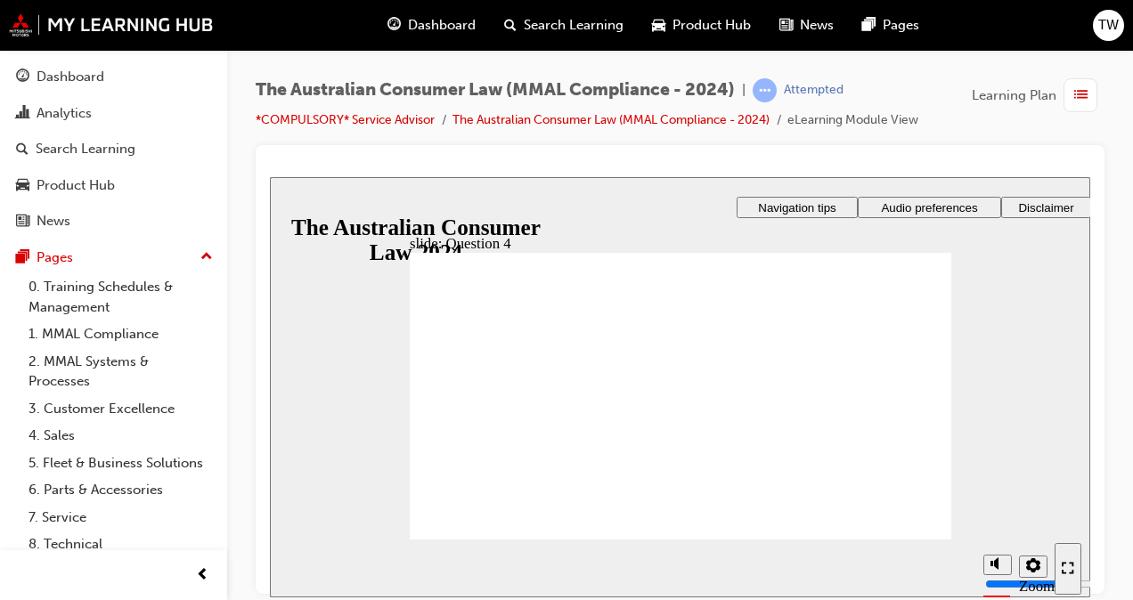
checkbox input "true"
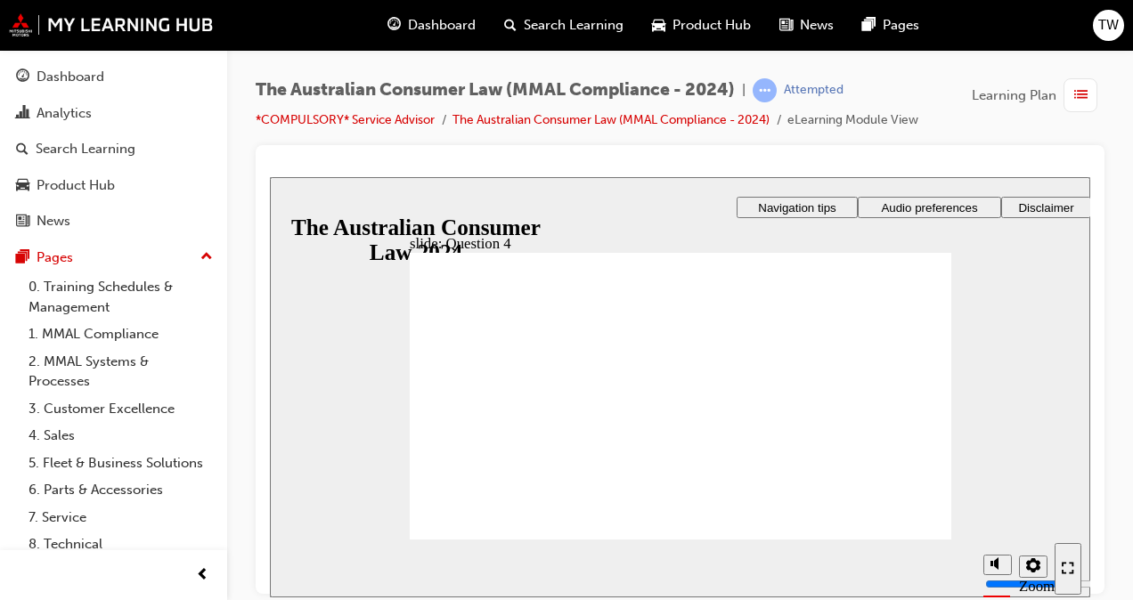
radio input "true"
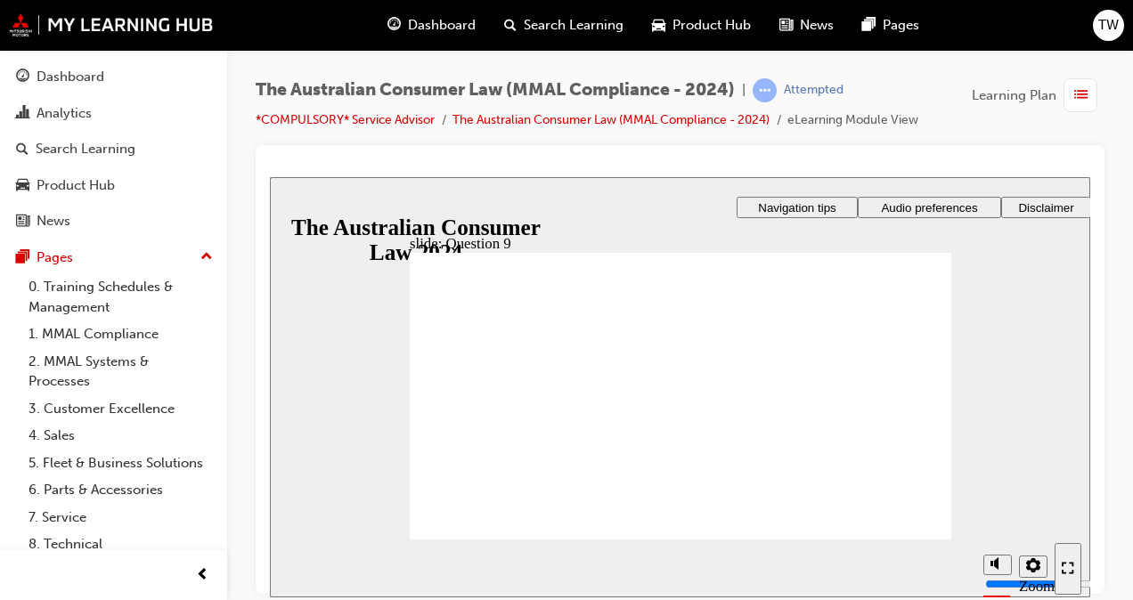
checkbox input "true"
radio input "true"
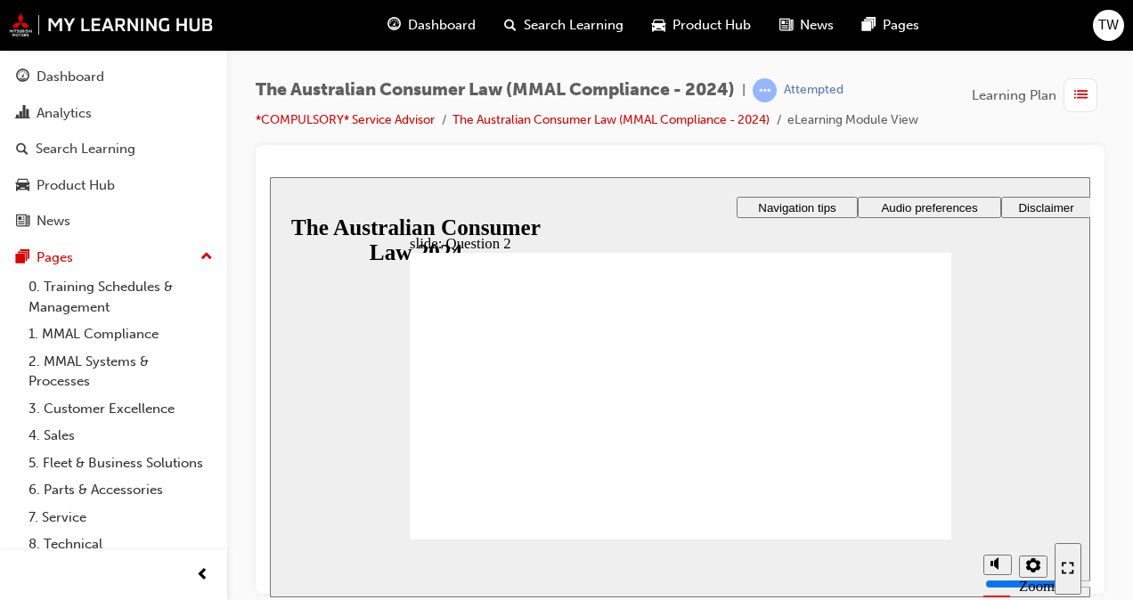
checkbox input "true"
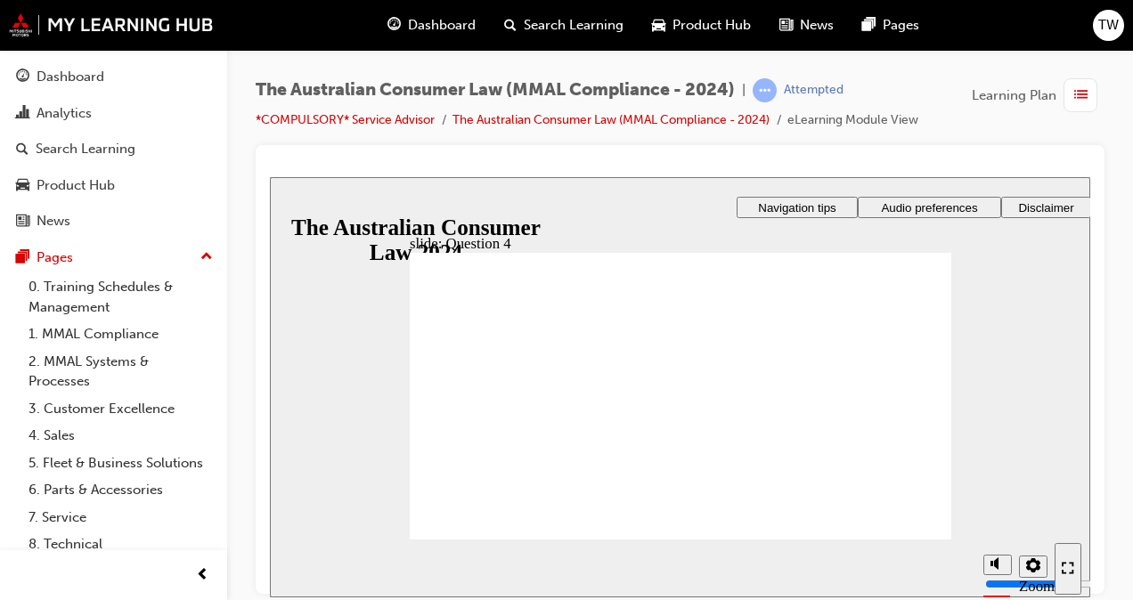
checkbox input "true"
radio input "true"
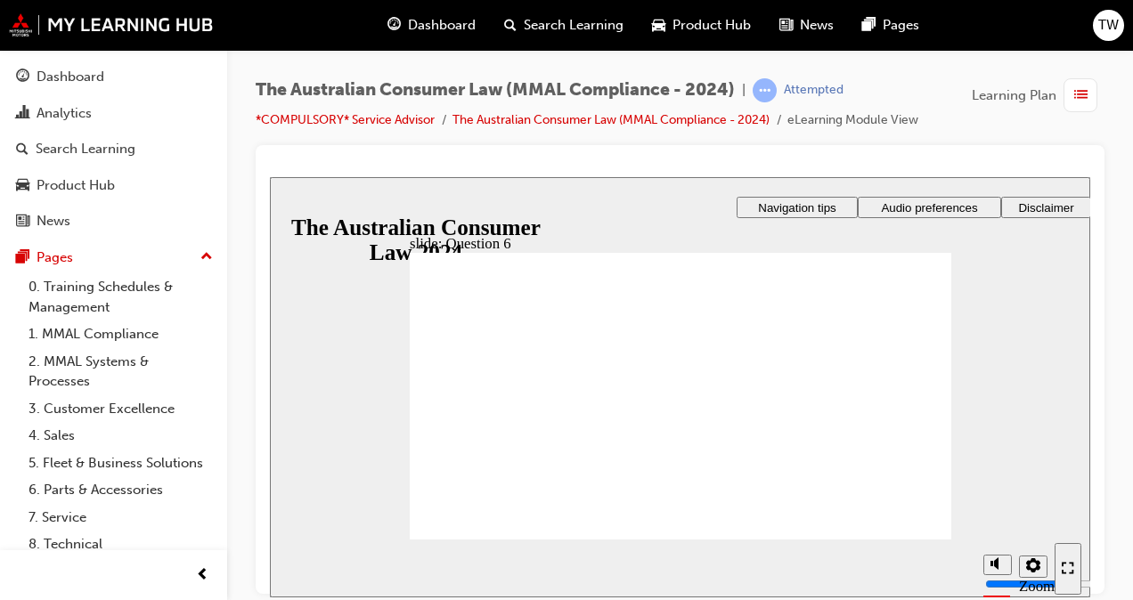
checkbox input "true"
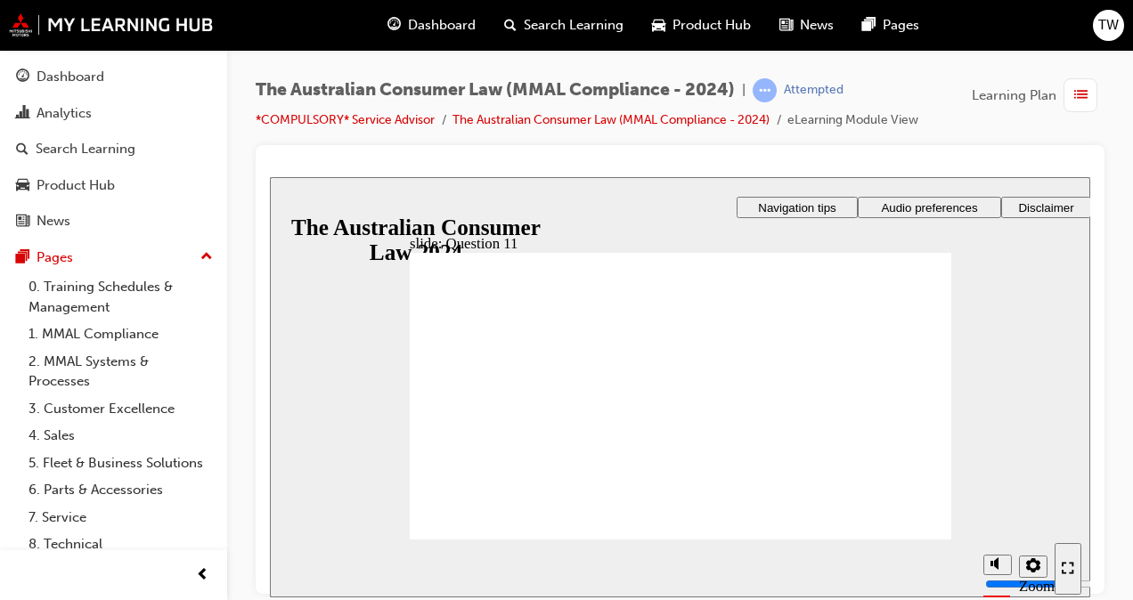
radio input "true"
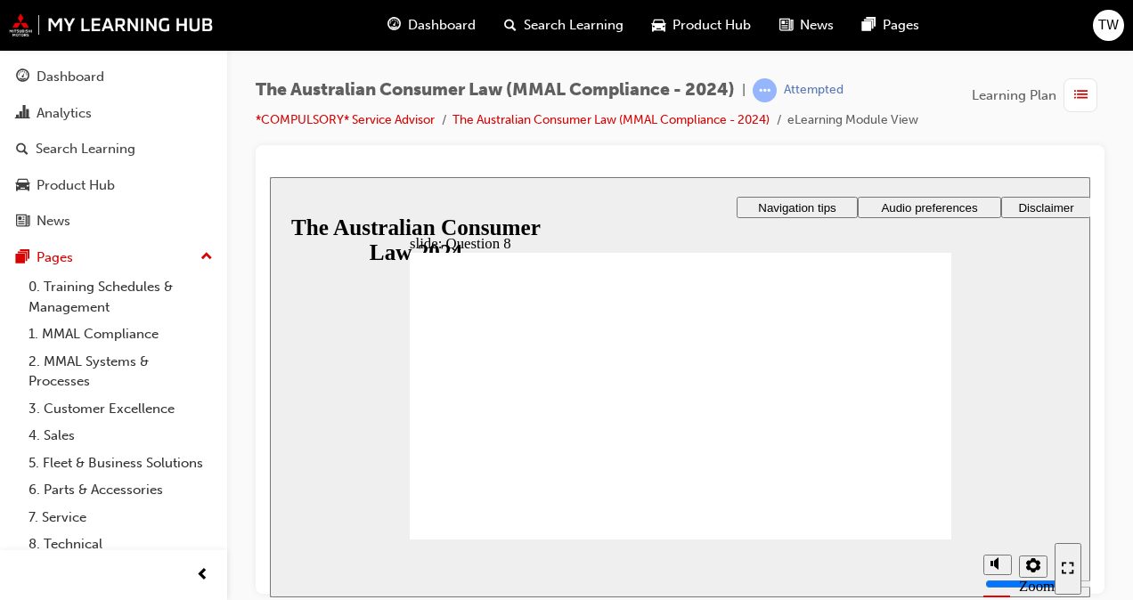
radio input "true"
drag, startPoint x: 907, startPoint y: 515, endPoint x: 710, endPoint y: 414, distance: 221.1
